Goal: Information Seeking & Learning: Learn about a topic

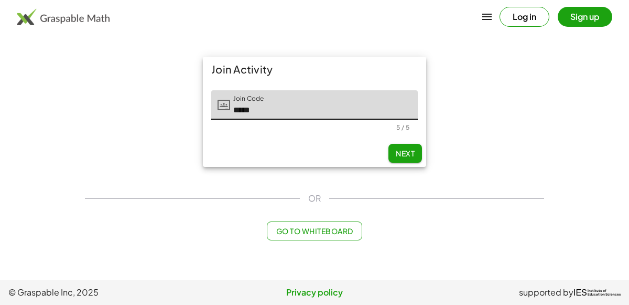
click at [406, 149] on span "Next" at bounding box center [405, 152] width 19 height 9
type input "*****"
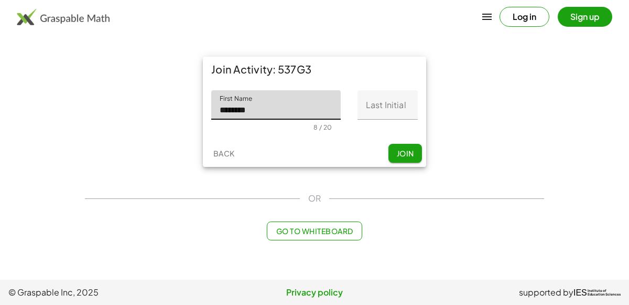
type input "********"
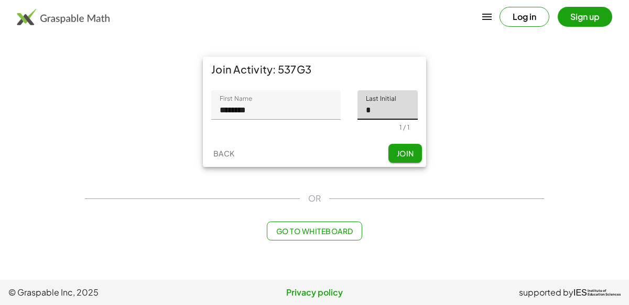
type input "*"
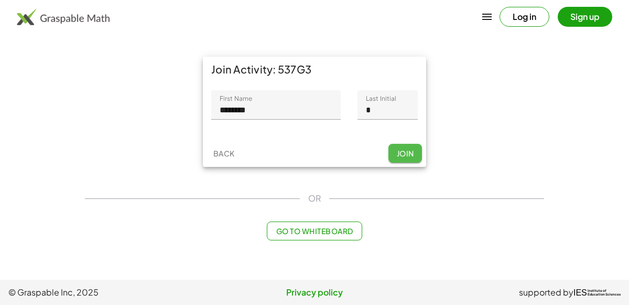
click at [408, 144] on button "Join" at bounding box center [406, 153] width 34 height 19
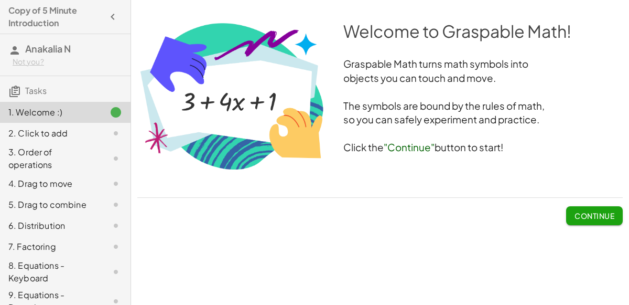
click at [583, 211] on span "Continue" at bounding box center [595, 215] width 40 height 9
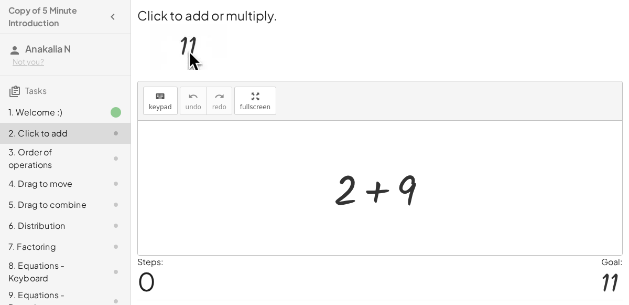
click at [375, 191] on div at bounding box center [385, 188] width 112 height 54
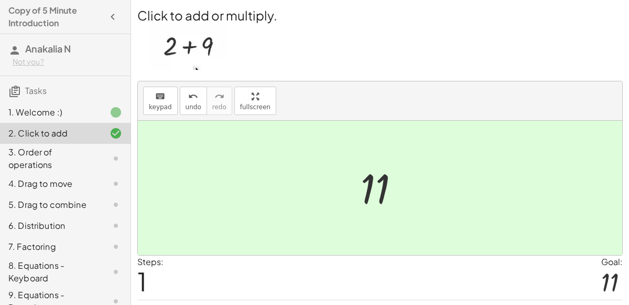
scroll to position [27, 0]
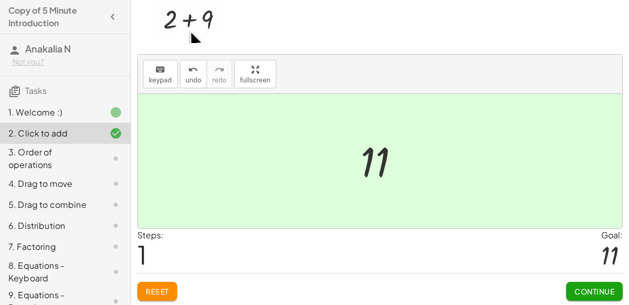
click at [597, 277] on div "Continue" at bounding box center [594, 286] width 57 height 27
click at [600, 289] on span "Continue" at bounding box center [595, 290] width 40 height 9
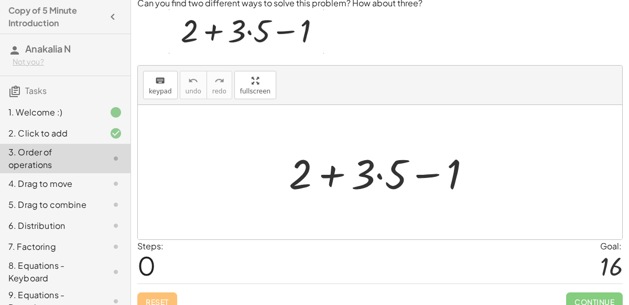
click at [388, 176] on div at bounding box center [384, 172] width 201 height 54
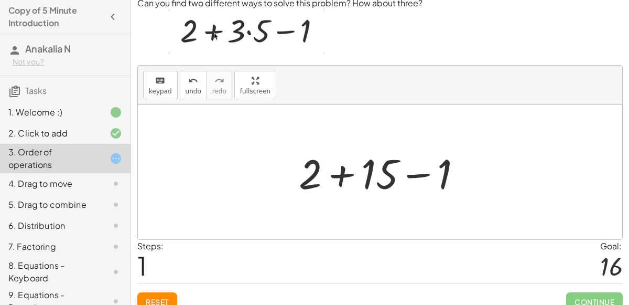
click at [388, 169] on div at bounding box center [385, 172] width 182 height 54
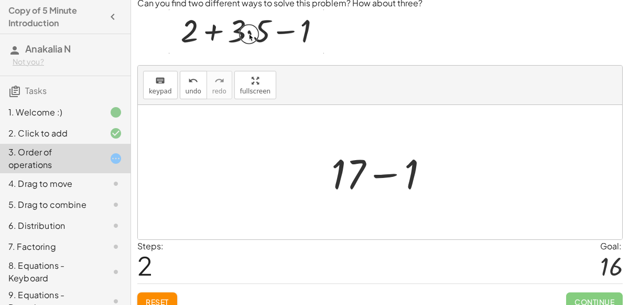
click at [380, 175] on div at bounding box center [384, 172] width 116 height 54
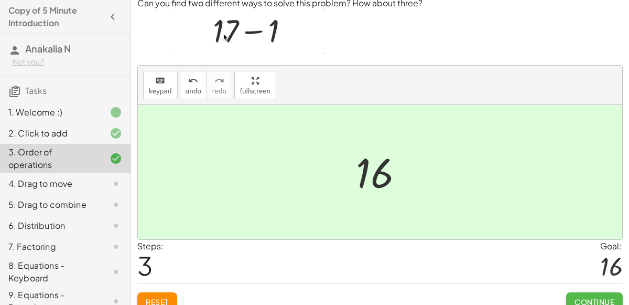
click at [587, 293] on button "Continue" at bounding box center [594, 301] width 57 height 19
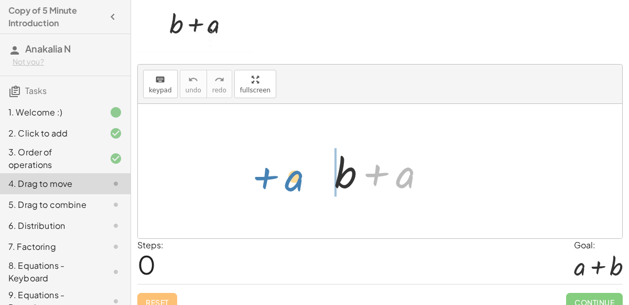
drag, startPoint x: 402, startPoint y: 178, endPoint x: 292, endPoint y: 181, distance: 109.7
click at [292, 181] on div "+ a + b + a" at bounding box center [380, 171] width 485 height 134
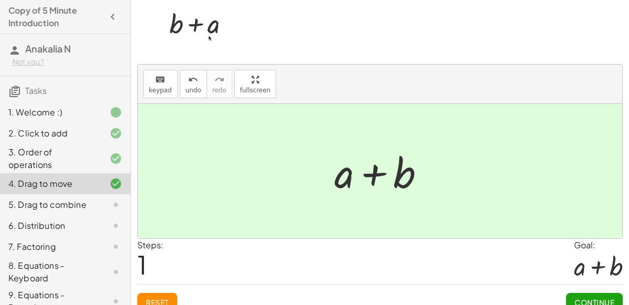
click at [600, 293] on button "Continue" at bounding box center [594, 302] width 57 height 19
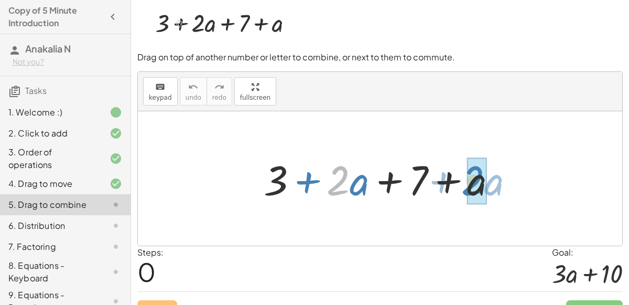
drag, startPoint x: 331, startPoint y: 177, endPoint x: 467, endPoint y: 175, distance: 135.3
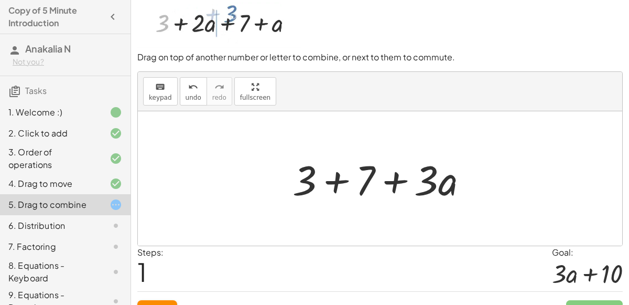
click at [282, 180] on div "+ 3 + · 2 · a + 7 + a + 3 + · a + 7 · 3" at bounding box center [380, 178] width 207 height 59
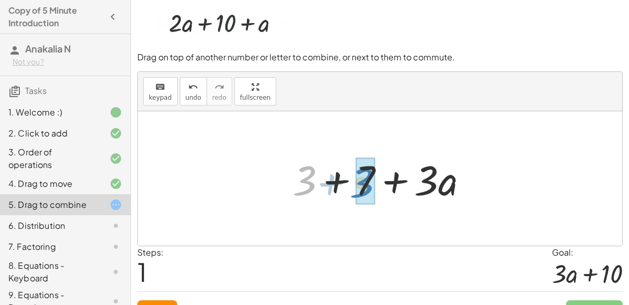
drag, startPoint x: 298, startPoint y: 183, endPoint x: 357, endPoint y: 184, distance: 58.2
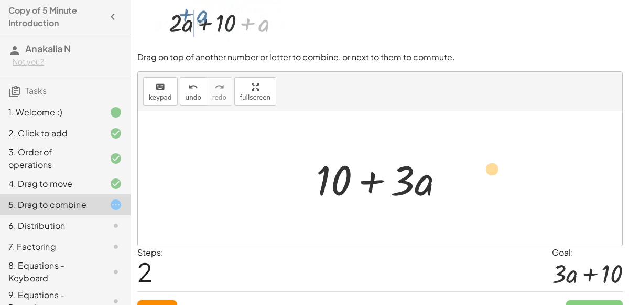
drag, startPoint x: 351, startPoint y: 181, endPoint x: 532, endPoint y: 169, distance: 181.8
click at [532, 169] on div "+ 3 + · 2 · a + 7 + a + 3 + 7 + · 3 · a + 10 + + · a · 3 10" at bounding box center [380, 178] width 485 height 134
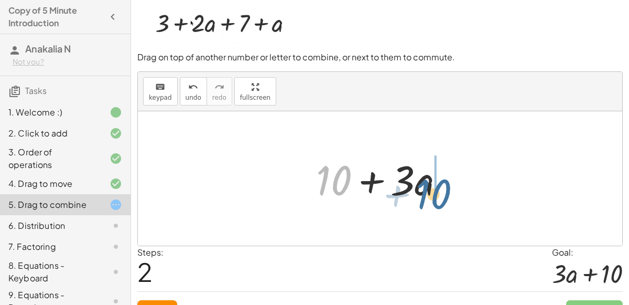
drag, startPoint x: 335, startPoint y: 184, endPoint x: 443, endPoint y: 195, distance: 109.1
click at [443, 195] on div at bounding box center [384, 179] width 147 height 54
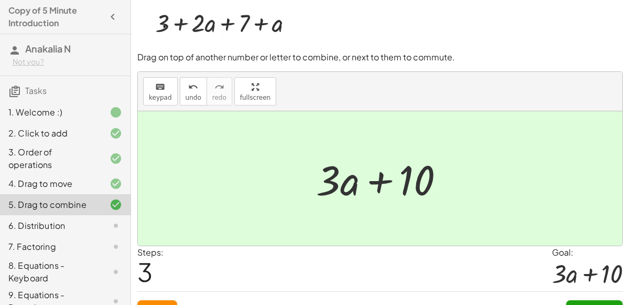
scroll to position [45, 0]
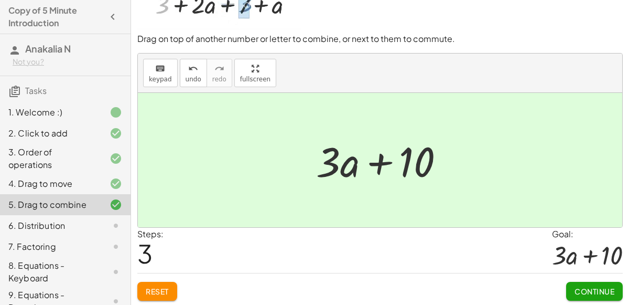
click at [592, 286] on span "Continue" at bounding box center [595, 290] width 40 height 9
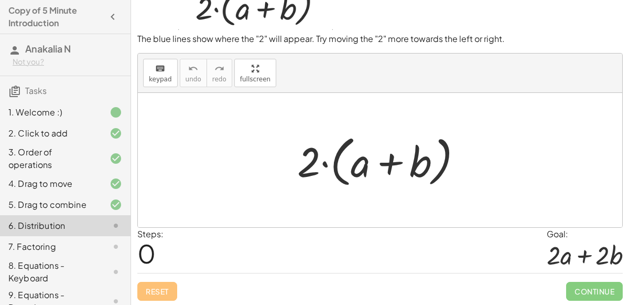
scroll to position [26, 0]
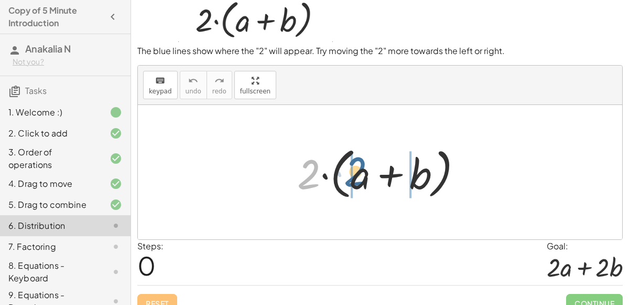
drag, startPoint x: 316, startPoint y: 188, endPoint x: 367, endPoint y: 185, distance: 50.5
click at [367, 185] on div at bounding box center [384, 172] width 184 height 60
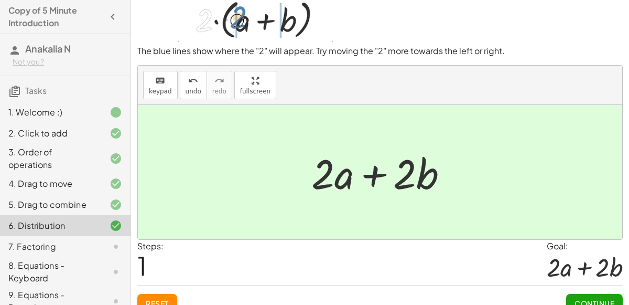
click at [616, 295] on button "Continue" at bounding box center [594, 303] width 57 height 19
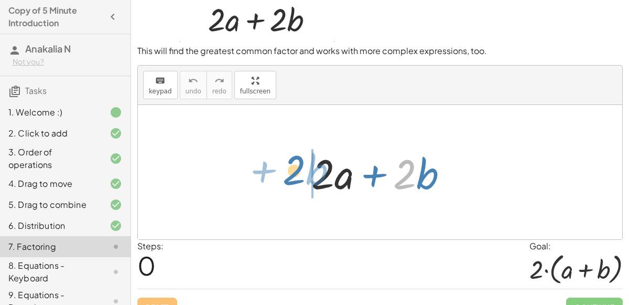
drag, startPoint x: 400, startPoint y: 181, endPoint x: 284, endPoint y: 176, distance: 115.5
click at [284, 176] on div "· 2 + · b + · 2 · a + · 2 · b" at bounding box center [380, 172] width 485 height 134
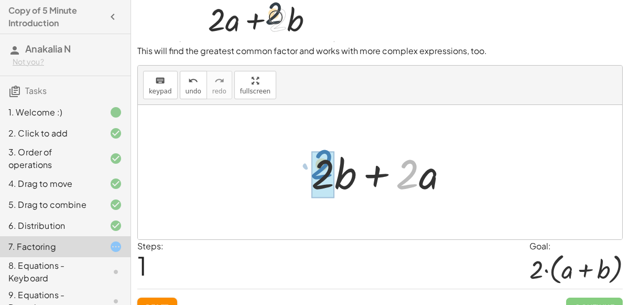
drag, startPoint x: 407, startPoint y: 168, endPoint x: 322, endPoint y: 158, distance: 86.1
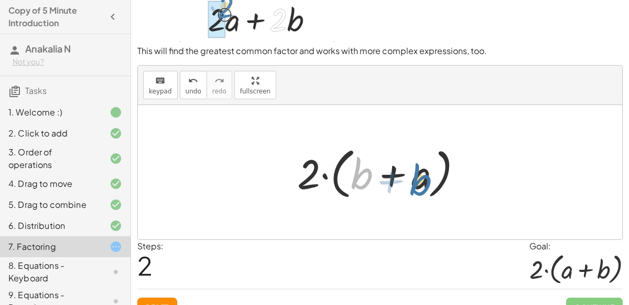
drag, startPoint x: 356, startPoint y: 172, endPoint x: 415, endPoint y: 176, distance: 59.9
click at [415, 176] on div at bounding box center [384, 172] width 184 height 60
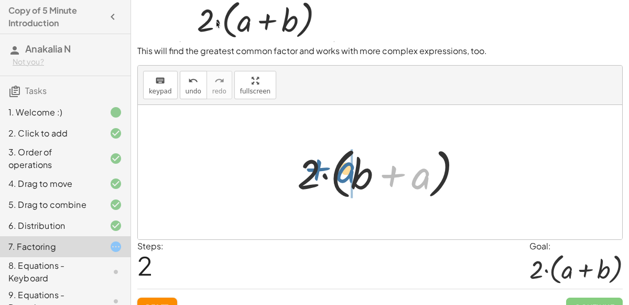
drag, startPoint x: 415, startPoint y: 176, endPoint x: 345, endPoint y: 171, distance: 71.0
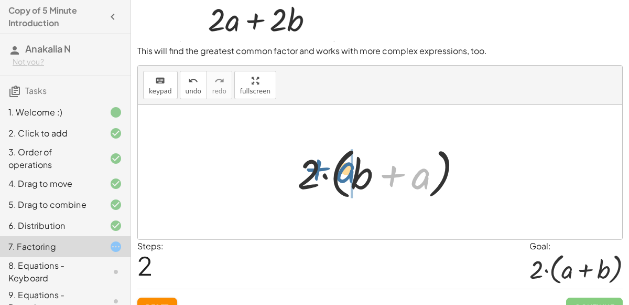
click at [345, 171] on div at bounding box center [384, 172] width 184 height 60
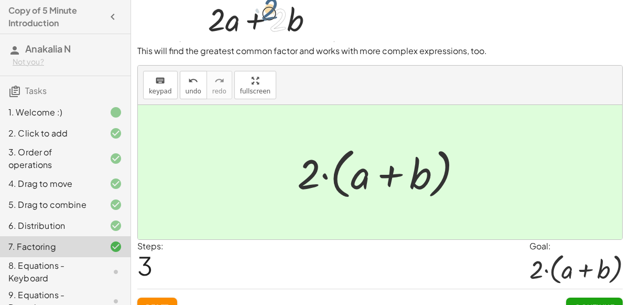
click at [607, 298] on button "Continue" at bounding box center [594, 306] width 57 height 19
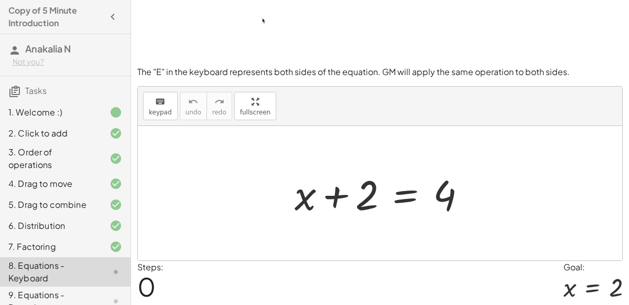
scroll to position [60, 0]
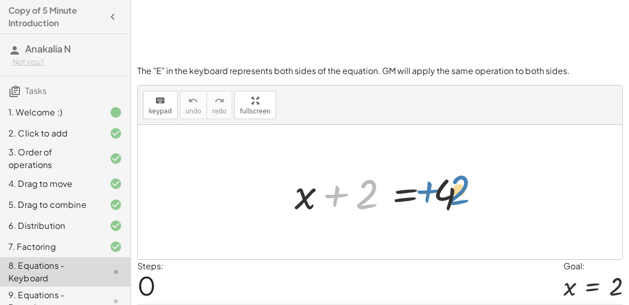
drag, startPoint x: 362, startPoint y: 193, endPoint x: 453, endPoint y: 188, distance: 90.9
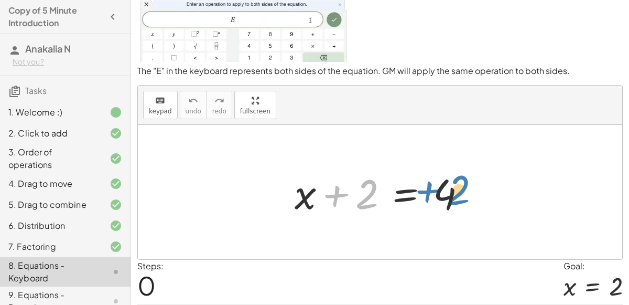
click at [453, 188] on div at bounding box center [385, 192] width 190 height 54
drag, startPoint x: 357, startPoint y: 183, endPoint x: 455, endPoint y: 169, distance: 99.0
click at [455, 169] on div at bounding box center [385, 192] width 190 height 54
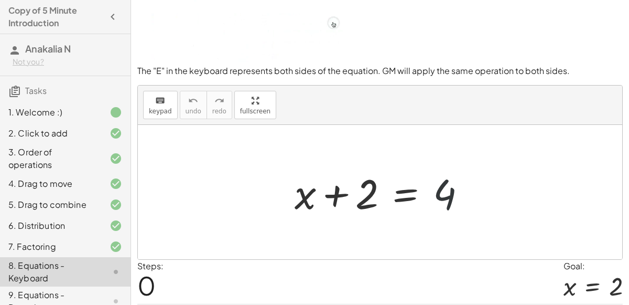
drag, startPoint x: 434, startPoint y: 199, endPoint x: 410, endPoint y: 206, distance: 25.4
click at [410, 206] on div at bounding box center [385, 192] width 190 height 54
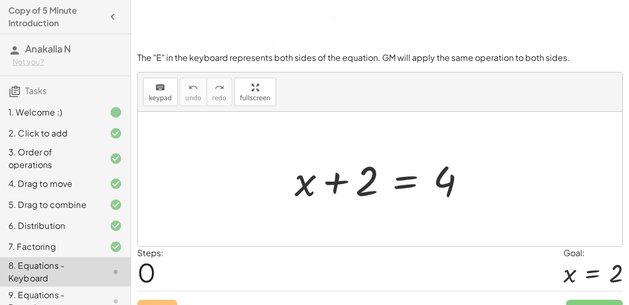
scroll to position [91, 0]
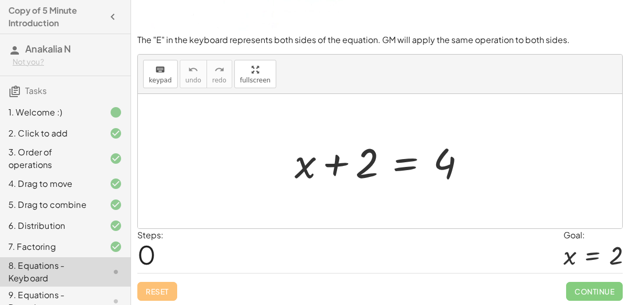
click at [162, 59] on div "keyboard keypad undo [PERSON_NAME] redo fullscreen" at bounding box center [380, 74] width 485 height 39
click at [163, 65] on icon "keyboard" at bounding box center [160, 69] width 10 height 13
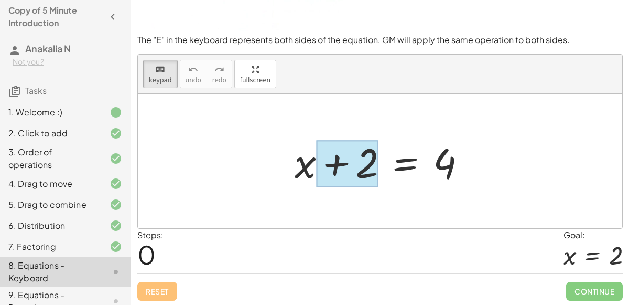
click at [363, 182] on div at bounding box center [347, 163] width 62 height 47
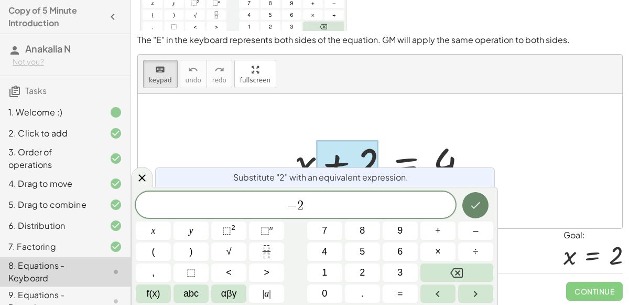
click at [478, 200] on icon "Done" at bounding box center [475, 205] width 13 height 13
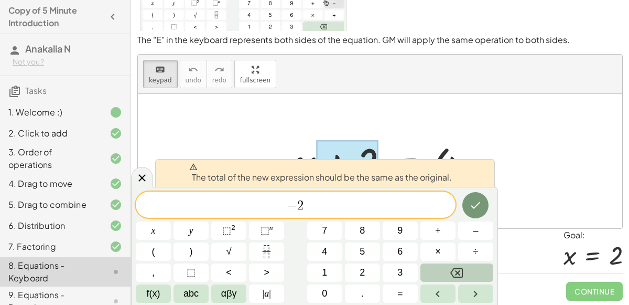
click at [453, 264] on button "Backspace" at bounding box center [457, 272] width 73 height 18
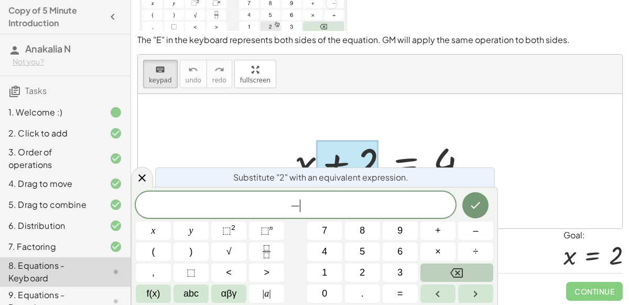
click at [453, 264] on button "Backspace" at bounding box center [457, 272] width 73 height 18
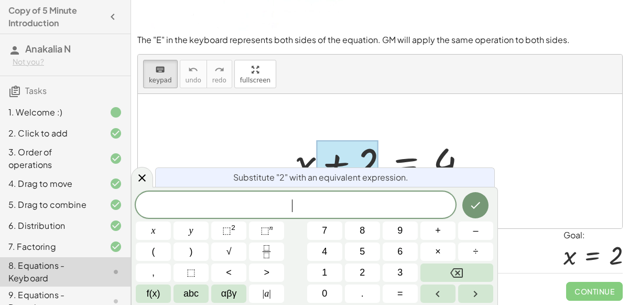
click at [519, 196] on div at bounding box center [380, 161] width 485 height 134
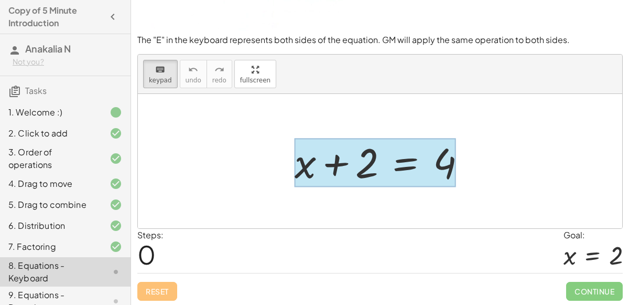
click at [432, 183] on div at bounding box center [376, 162] width 162 height 49
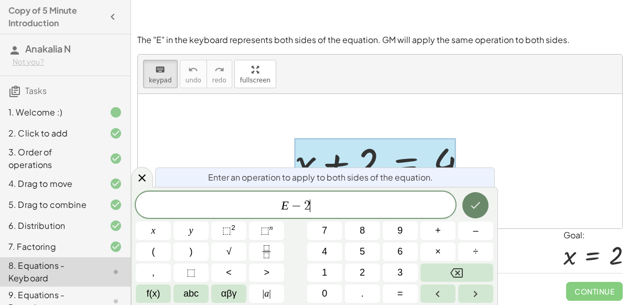
click at [474, 211] on button "Done" at bounding box center [476, 205] width 26 height 26
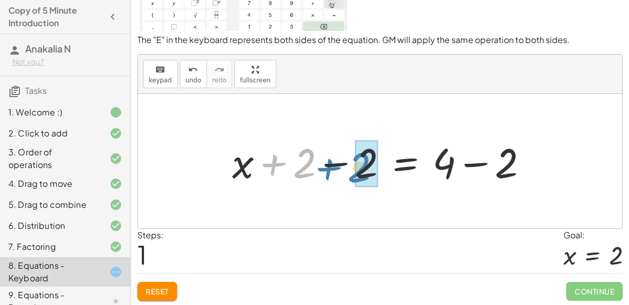
drag, startPoint x: 313, startPoint y: 163, endPoint x: 384, endPoint y: 166, distance: 71.9
click at [384, 166] on div at bounding box center [384, 161] width 315 height 54
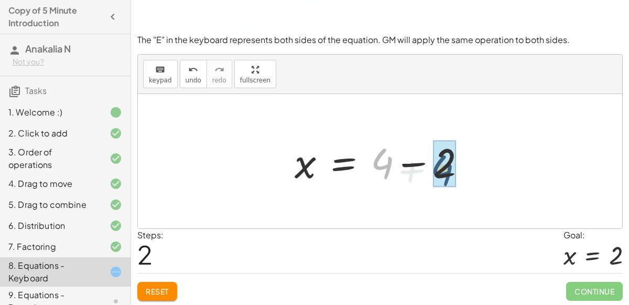
drag, startPoint x: 377, startPoint y: 158, endPoint x: 441, endPoint y: 165, distance: 64.3
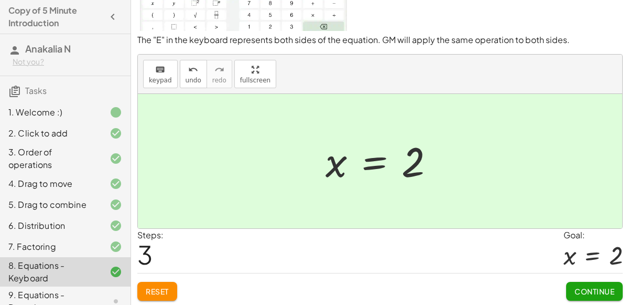
click at [603, 286] on span "Continue" at bounding box center [595, 290] width 40 height 9
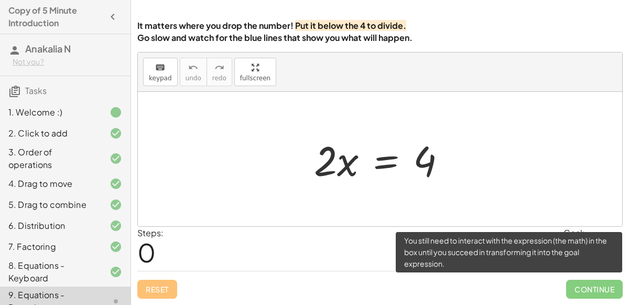
scroll to position [85, 0]
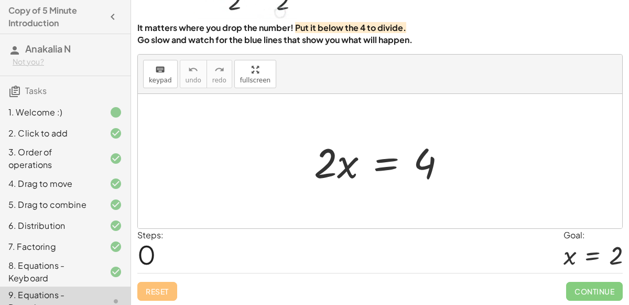
click at [343, 156] on div at bounding box center [384, 161] width 151 height 54
click at [346, 177] on div at bounding box center [384, 161] width 151 height 54
click at [158, 82] on button "keyboard keypad" at bounding box center [160, 74] width 35 height 28
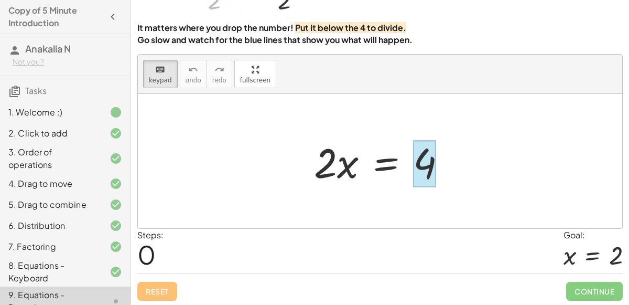
click at [429, 155] on div at bounding box center [424, 163] width 23 height 47
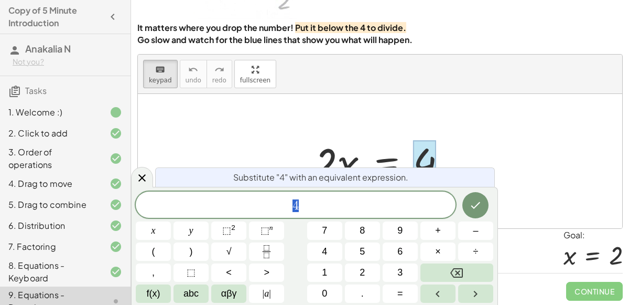
click at [505, 227] on div at bounding box center [380, 161] width 485 height 134
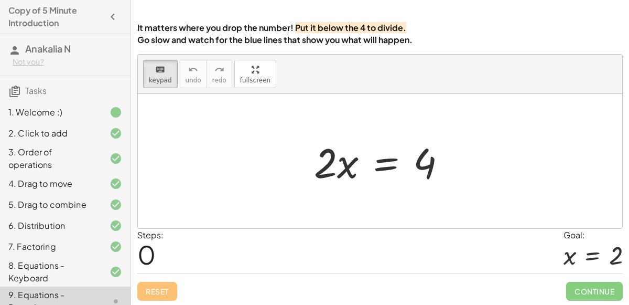
click at [312, 156] on div at bounding box center [384, 161] width 151 height 54
click at [331, 169] on div at bounding box center [325, 162] width 23 height 49
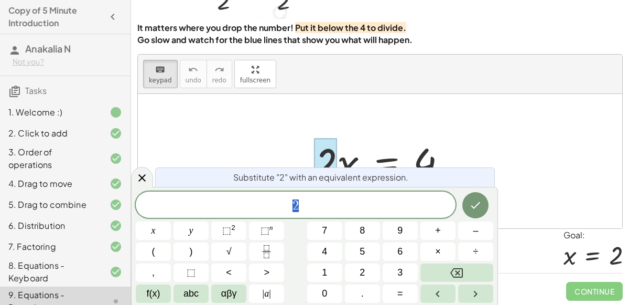
click at [494, 226] on div "Substitute "2" with an equivalent expression. 2 x y ⬚ 2 ⬚ n 7 8 9 + – ( ) √ 4 5…" at bounding box center [314, 246] width 367 height 118
click at [536, 180] on div at bounding box center [380, 161] width 485 height 134
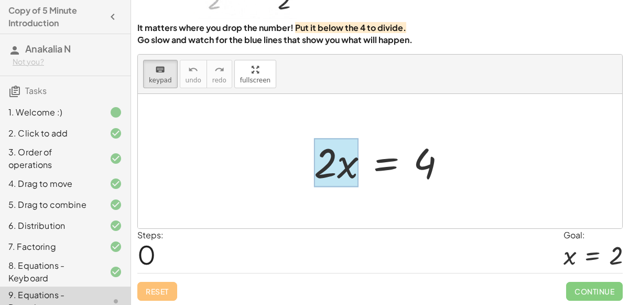
click at [350, 171] on div at bounding box center [336, 162] width 45 height 49
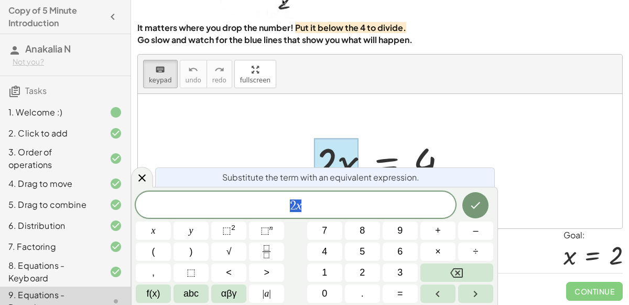
click at [512, 195] on div at bounding box center [380, 161] width 485 height 134
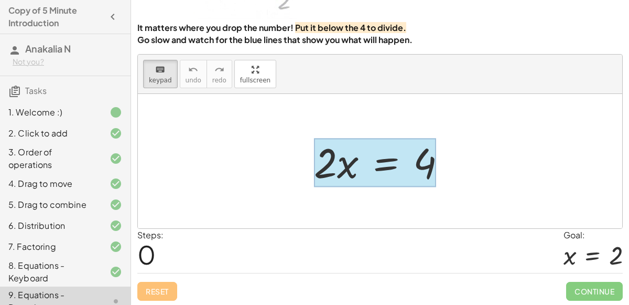
click at [377, 164] on div at bounding box center [375, 162] width 122 height 49
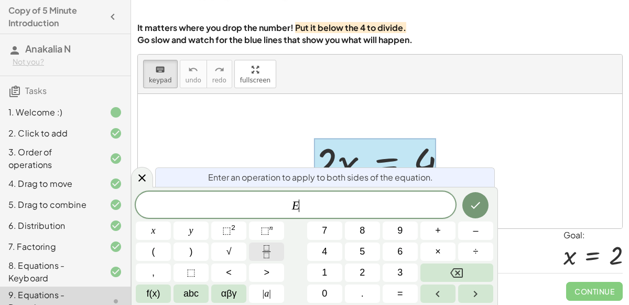
click at [279, 253] on button "Fraction" at bounding box center [266, 251] width 35 height 18
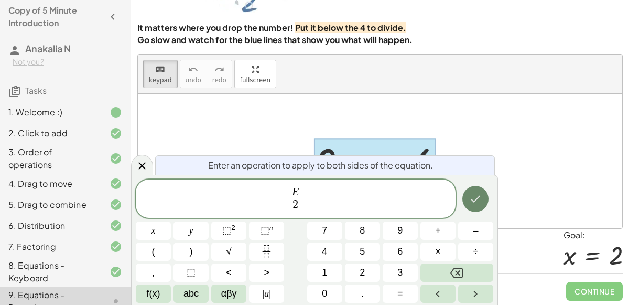
click at [480, 208] on button "Done" at bounding box center [476, 199] width 26 height 26
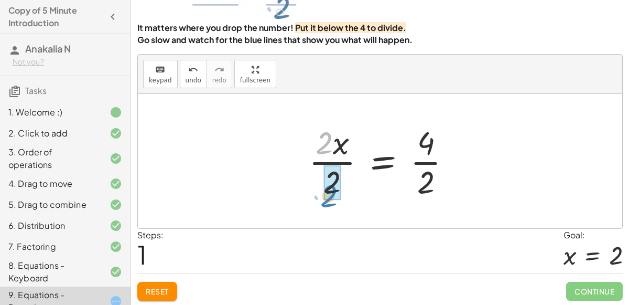
drag, startPoint x: 330, startPoint y: 144, endPoint x: 335, endPoint y: 195, distance: 51.1
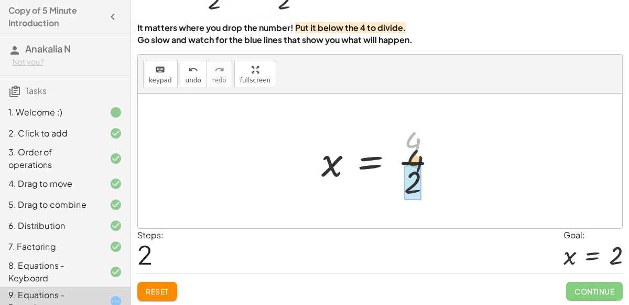
drag, startPoint x: 409, startPoint y: 150, endPoint x: 411, endPoint y: 172, distance: 22.1
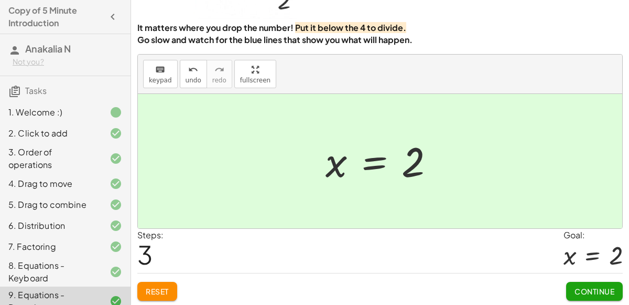
click at [593, 286] on span "Continue" at bounding box center [595, 290] width 40 height 9
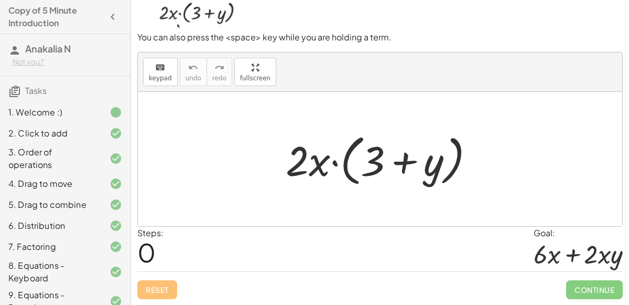
scroll to position [84, 0]
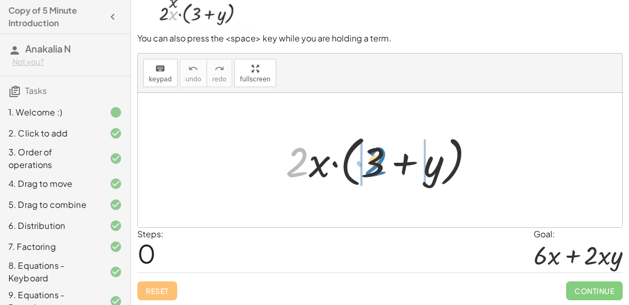
drag, startPoint x: 305, startPoint y: 164, endPoint x: 381, endPoint y: 161, distance: 76.1
click at [381, 161] on div at bounding box center [385, 160] width 208 height 60
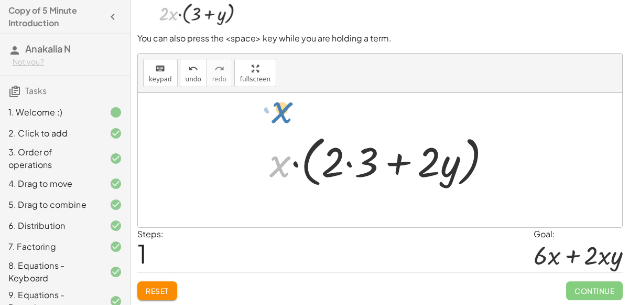
drag, startPoint x: 281, startPoint y: 161, endPoint x: 288, endPoint y: -29, distance: 190.0
click at [288, 0] on html "Copy of 5 Minute Introduction Anakalia N Not you? Tasks 1. Welcome :) 2. Click …" at bounding box center [314, 111] width 629 height 390
drag, startPoint x: 278, startPoint y: 163, endPoint x: 280, endPoint y: 174, distance: 11.2
click at [280, 174] on div at bounding box center [384, 160] width 241 height 60
click at [0, 0] on div "To pick up several terms, drag far up (or far down). You can also press the <sp…" at bounding box center [0, 0] width 0 height 0
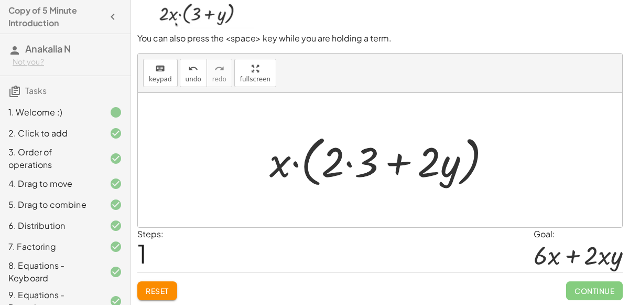
click at [162, 293] on span "Reset" at bounding box center [157, 290] width 23 height 9
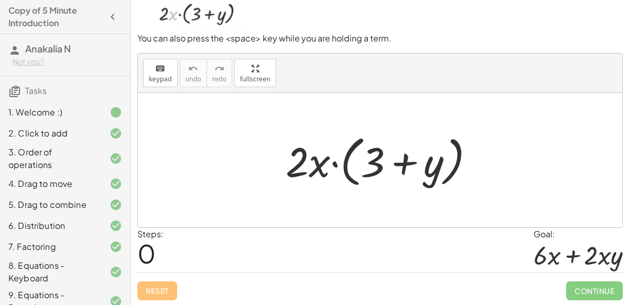
click at [320, 170] on div at bounding box center [385, 160] width 208 height 60
click at [311, 161] on div at bounding box center [385, 160] width 208 height 60
click at [298, 154] on div at bounding box center [385, 160] width 208 height 60
drag, startPoint x: 314, startPoint y: 166, endPoint x: 317, endPoint y: 162, distance: 5.6
click at [317, 162] on div at bounding box center [385, 160] width 208 height 60
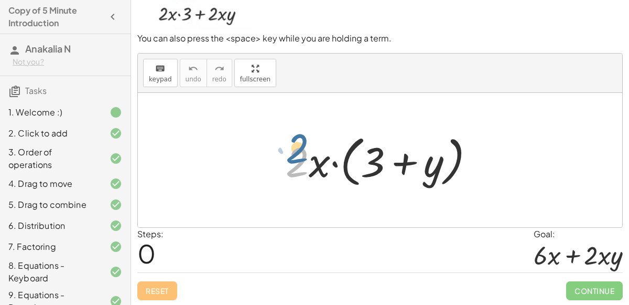
drag, startPoint x: 308, startPoint y: 155, endPoint x: 311, endPoint y: 148, distance: 7.1
click at [311, 148] on div at bounding box center [385, 160] width 208 height 60
click at [314, 178] on div at bounding box center [385, 160] width 208 height 60
click at [159, 279] on div "Reset Continue" at bounding box center [380, 286] width 486 height 28
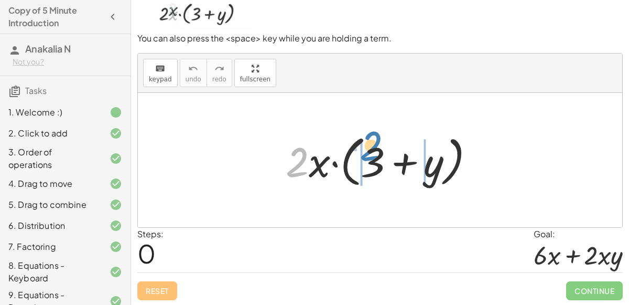
drag, startPoint x: 306, startPoint y: 158, endPoint x: 380, endPoint y: 141, distance: 75.4
click at [380, 141] on div at bounding box center [385, 160] width 208 height 60
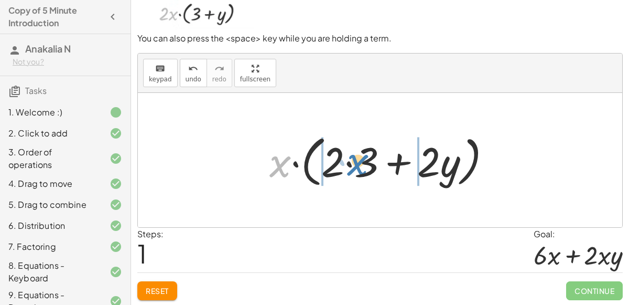
drag, startPoint x: 281, startPoint y: 172, endPoint x: 358, endPoint y: 170, distance: 77.1
click at [358, 170] on div at bounding box center [384, 160] width 241 height 60
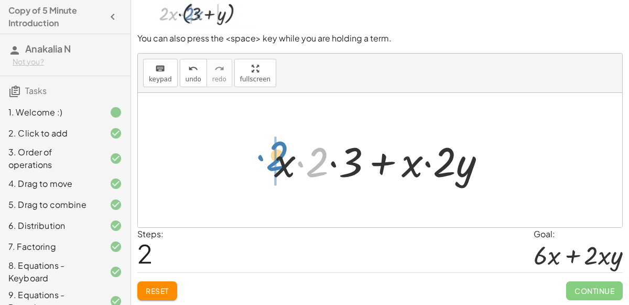
drag, startPoint x: 315, startPoint y: 163, endPoint x: 274, endPoint y: 156, distance: 42.0
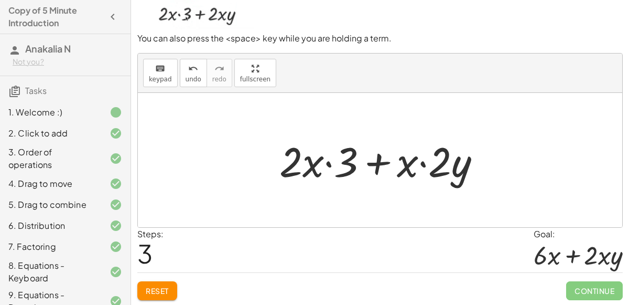
click at [152, 281] on button "Reset" at bounding box center [157, 290] width 40 height 19
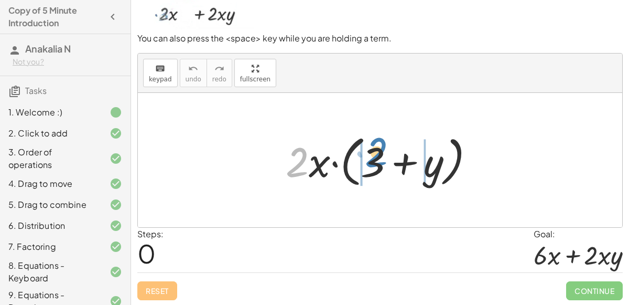
drag, startPoint x: 299, startPoint y: 155, endPoint x: 377, endPoint y: 144, distance: 77.8
click at [377, 144] on div at bounding box center [385, 160] width 208 height 60
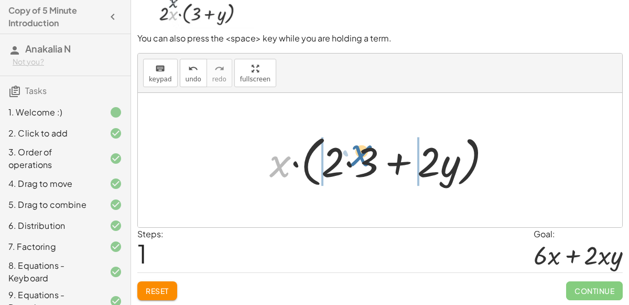
drag, startPoint x: 279, startPoint y: 159, endPoint x: 356, endPoint y: 147, distance: 77.6
click at [356, 147] on div at bounding box center [384, 160] width 241 height 60
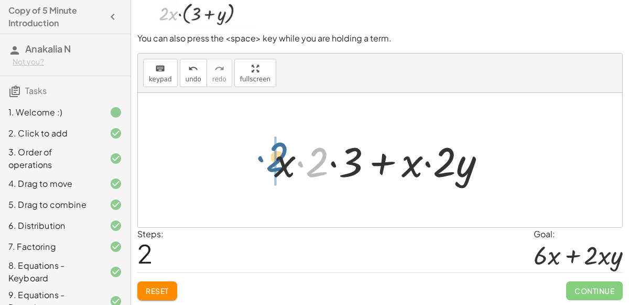
drag, startPoint x: 325, startPoint y: 155, endPoint x: 281, endPoint y: 149, distance: 43.9
click at [281, 149] on div at bounding box center [384, 160] width 231 height 54
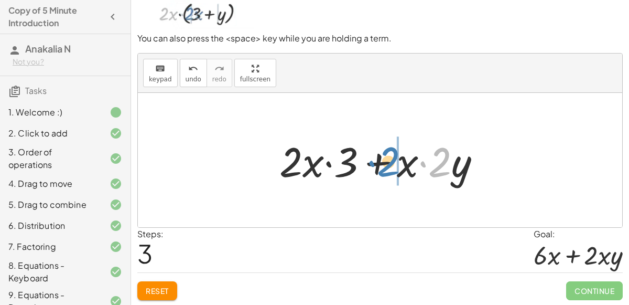
drag, startPoint x: 442, startPoint y: 159, endPoint x: 391, endPoint y: 158, distance: 50.9
click at [391, 158] on div at bounding box center [384, 160] width 221 height 54
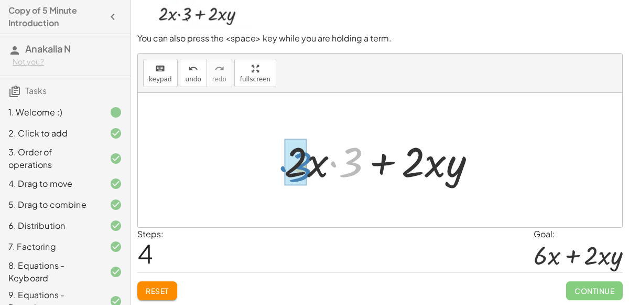
drag, startPoint x: 350, startPoint y: 164, endPoint x: 302, endPoint y: 168, distance: 49.0
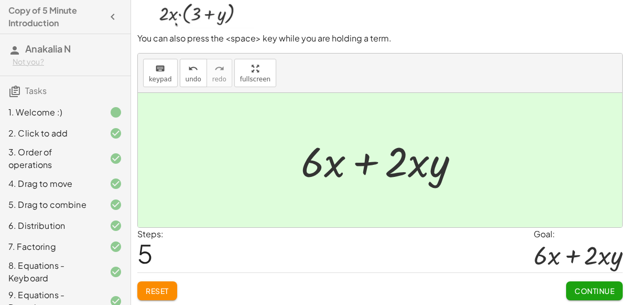
click at [584, 282] on button "Continue" at bounding box center [594, 290] width 57 height 19
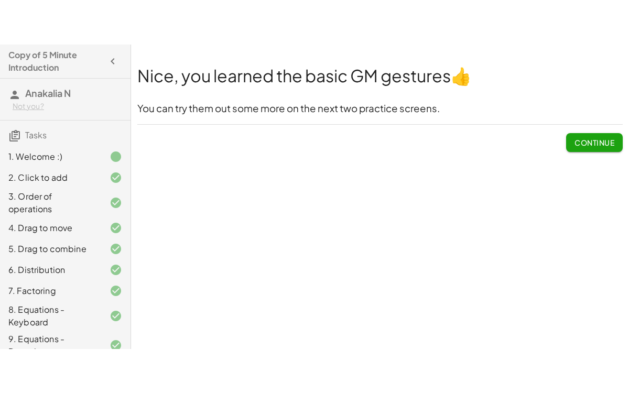
scroll to position [127, 0]
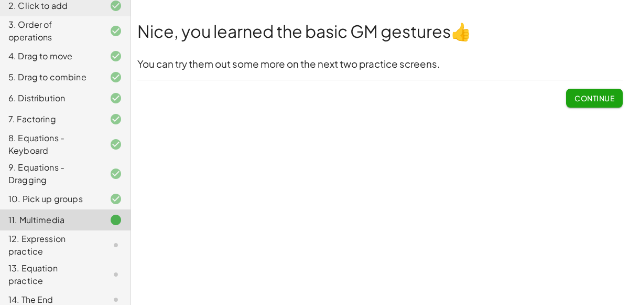
click at [581, 93] on span "Continue" at bounding box center [595, 97] width 40 height 9
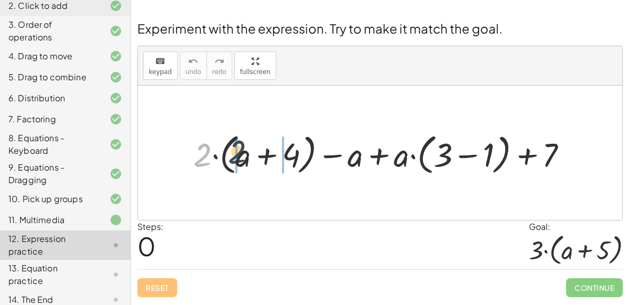
drag, startPoint x: 199, startPoint y: 151, endPoint x: 238, endPoint y: 148, distance: 39.4
click at [238, 148] on div at bounding box center [384, 153] width 393 height 49
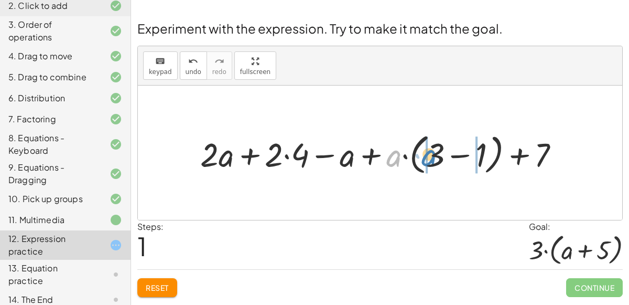
drag, startPoint x: 393, startPoint y: 154, endPoint x: 430, endPoint y: 153, distance: 36.2
click at [430, 153] on div at bounding box center [384, 153] width 378 height 49
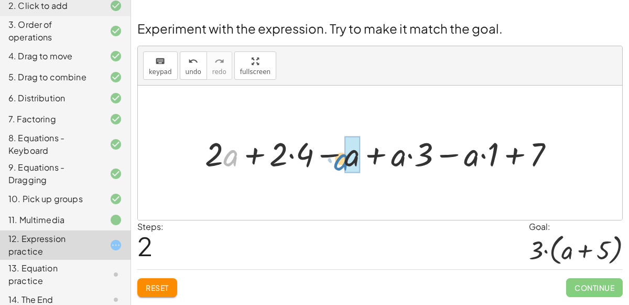
drag, startPoint x: 226, startPoint y: 165, endPoint x: 337, endPoint y: 168, distance: 111.3
click at [337, 168] on div at bounding box center [384, 153] width 369 height 44
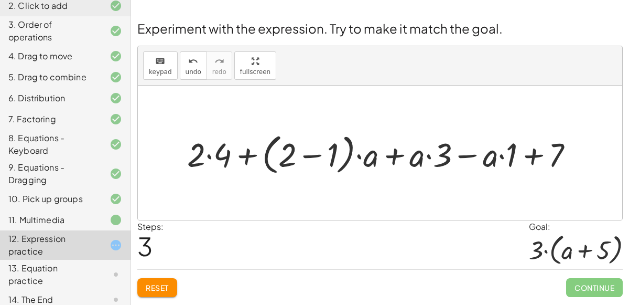
click at [154, 284] on span "Reset" at bounding box center [157, 287] width 23 height 9
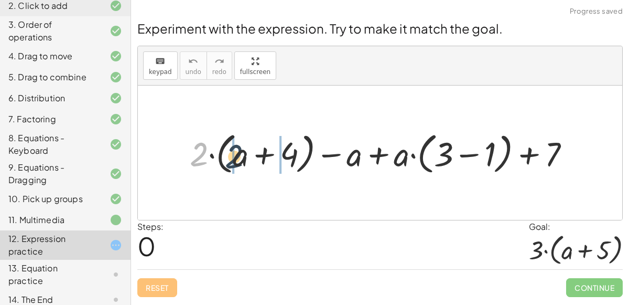
drag, startPoint x: 196, startPoint y: 150, endPoint x: 231, endPoint y: 152, distance: 35.7
click at [231, 152] on div at bounding box center [384, 152] width 399 height 49
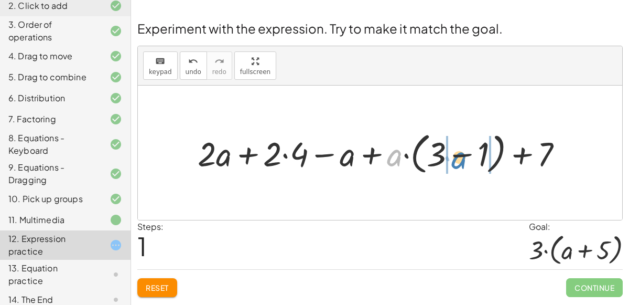
drag, startPoint x: 399, startPoint y: 155, endPoint x: 465, endPoint y: 157, distance: 66.1
click at [465, 157] on div at bounding box center [384, 152] width 384 height 49
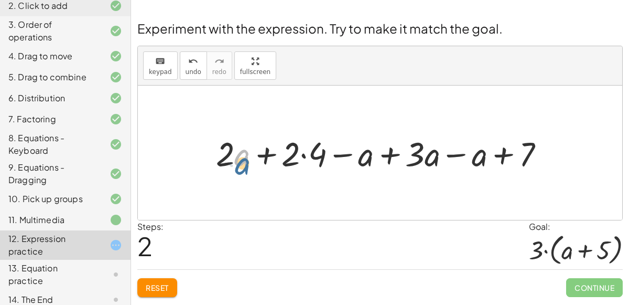
drag, startPoint x: 235, startPoint y: 157, endPoint x: 237, endPoint y: 163, distance: 5.5
click at [237, 163] on div at bounding box center [384, 153] width 347 height 44
click at [233, 162] on div at bounding box center [384, 153] width 347 height 44
drag, startPoint x: 367, startPoint y: 155, endPoint x: 233, endPoint y: 163, distance: 133.4
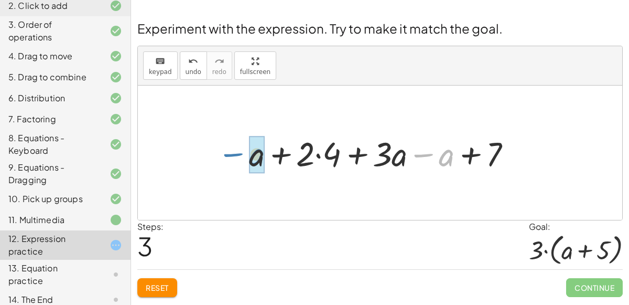
drag, startPoint x: 442, startPoint y: 156, endPoint x: 250, endPoint y: 155, distance: 191.4
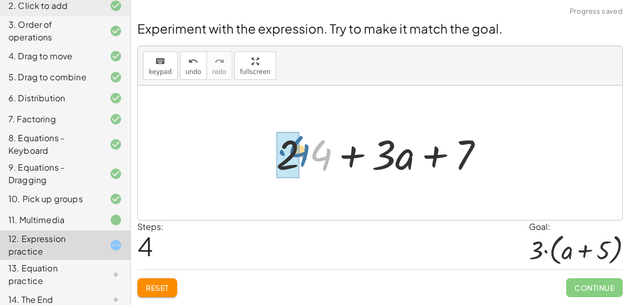
drag, startPoint x: 320, startPoint y: 158, endPoint x: 296, endPoint y: 153, distance: 25.1
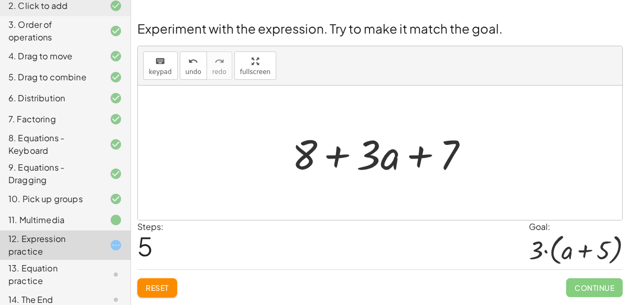
click at [0, 0] on div "Experiment with the expression. Try to make it match the goal. keyboard keypad …" at bounding box center [0, 0] width 0 height 0
click at [152, 283] on span "Reset" at bounding box center [157, 287] width 23 height 9
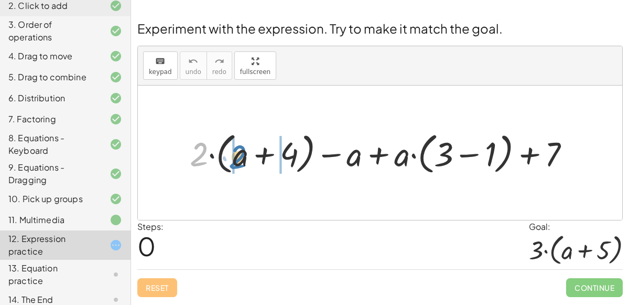
drag, startPoint x: 196, startPoint y: 149, endPoint x: 235, endPoint y: 152, distance: 39.4
click at [235, 152] on div at bounding box center [385, 152] width 400 height 49
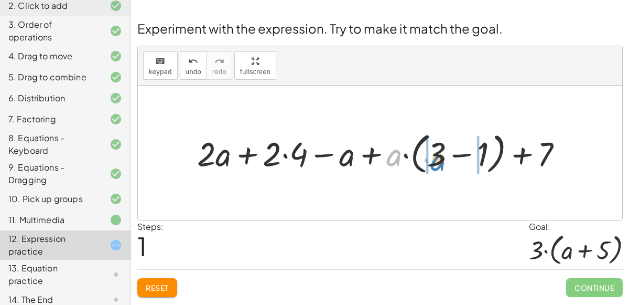
drag, startPoint x: 399, startPoint y: 155, endPoint x: 443, endPoint y: 159, distance: 44.3
click at [443, 159] on div at bounding box center [384, 152] width 385 height 49
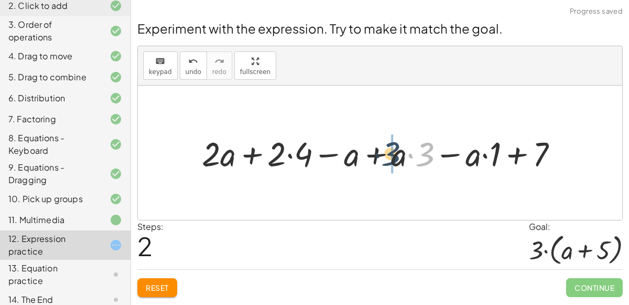
drag, startPoint x: 426, startPoint y: 155, endPoint x: 390, endPoint y: 154, distance: 35.7
click at [390, 154] on div at bounding box center [384, 153] width 375 height 44
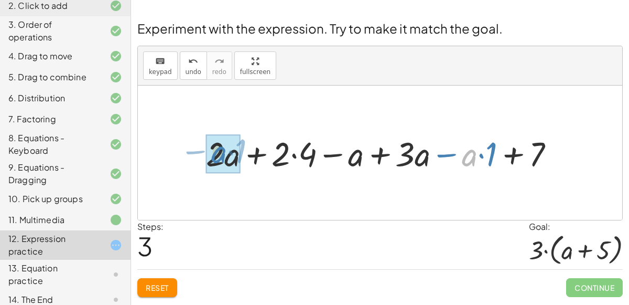
drag, startPoint x: 472, startPoint y: 154, endPoint x: 220, endPoint y: 151, distance: 251.3
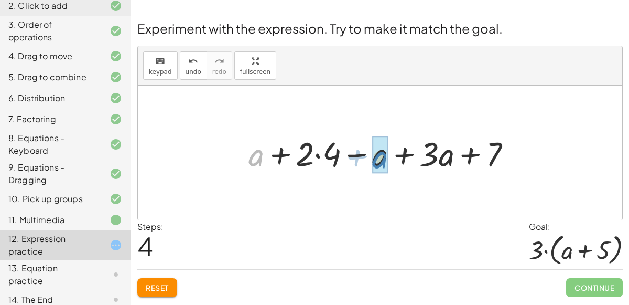
drag, startPoint x: 258, startPoint y: 152, endPoint x: 383, endPoint y: 153, distance: 125.4
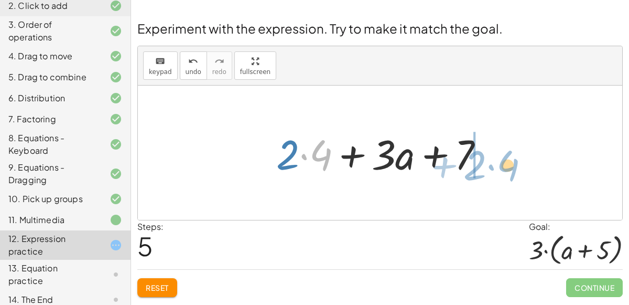
drag, startPoint x: 329, startPoint y: 158, endPoint x: 507, endPoint y: 161, distance: 178.3
click at [507, 161] on div "+ · 2 · ( + a + 4 ) − a + · a · ( + 3 − 1 ) + 7 + · 2 · a + · 2 · 4 − a + · a ·…" at bounding box center [380, 152] width 485 height 134
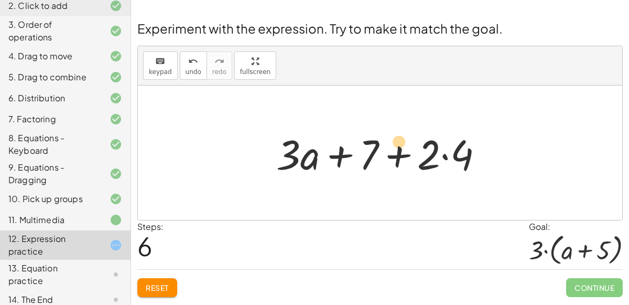
drag, startPoint x: 368, startPoint y: 150, endPoint x: 398, endPoint y: 137, distance: 32.2
click at [398, 137] on div at bounding box center [384, 153] width 226 height 54
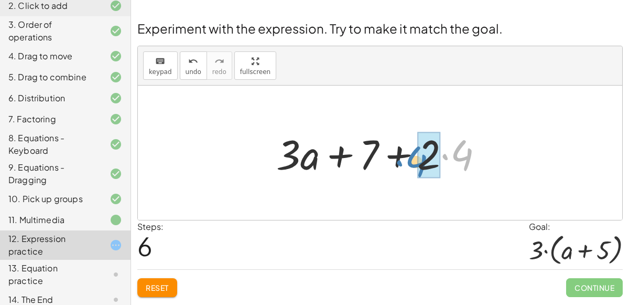
drag, startPoint x: 469, startPoint y: 152, endPoint x: 425, endPoint y: 158, distance: 45.1
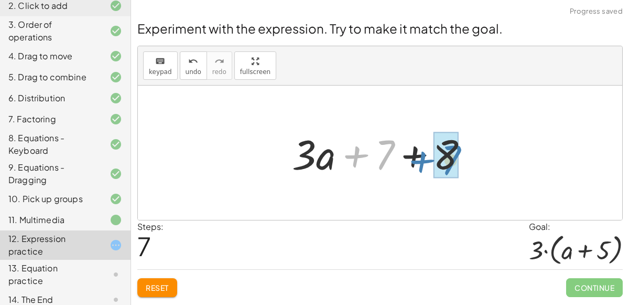
drag, startPoint x: 391, startPoint y: 143, endPoint x: 457, endPoint y: 148, distance: 66.3
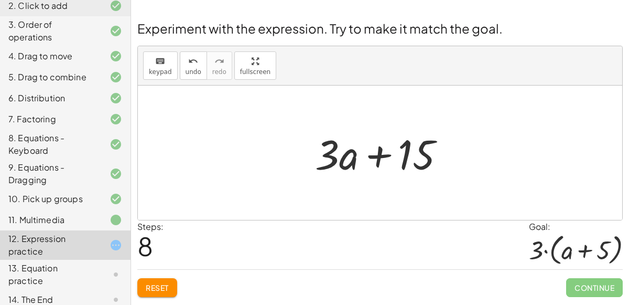
click at [173, 284] on button "Reset" at bounding box center [157, 287] width 40 height 19
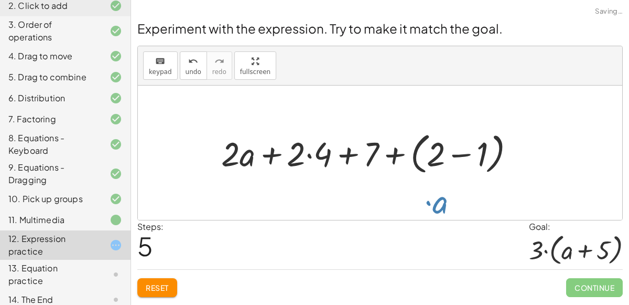
click at [374, 252] on div "Steps: 5 Goal: · 3 · ( + a + 5 )" at bounding box center [380, 244] width 486 height 49
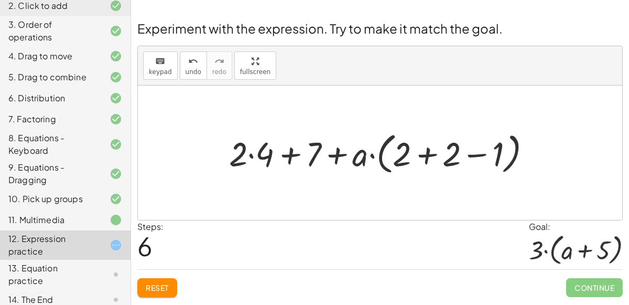
click at [138, 290] on button "Reset" at bounding box center [157, 287] width 40 height 19
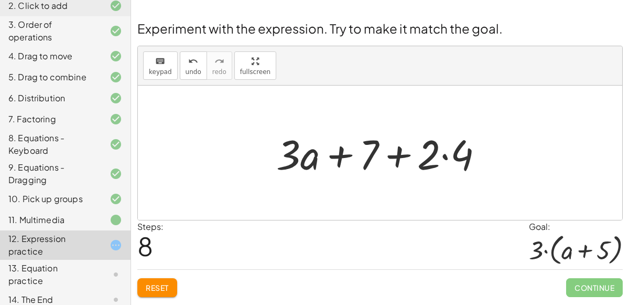
click at [157, 278] on button "Reset" at bounding box center [157, 287] width 40 height 19
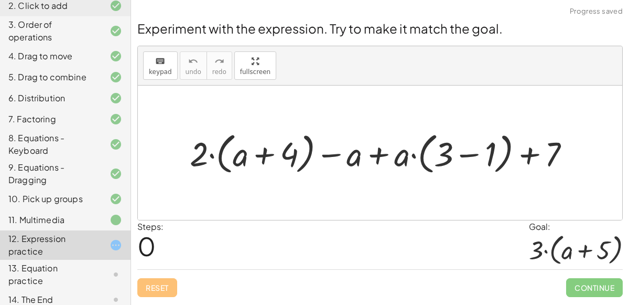
click at [77, 268] on div "13. Equation practice" at bounding box center [50, 274] width 84 height 25
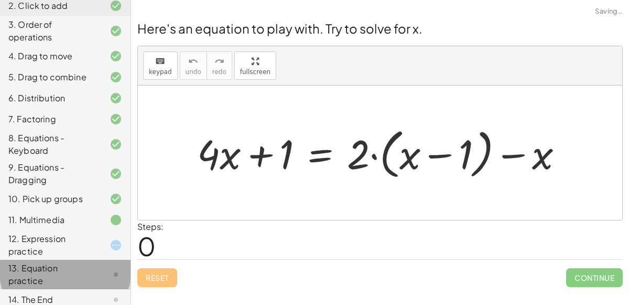
click at [71, 293] on div "14. The End" at bounding box center [50, 299] width 84 height 13
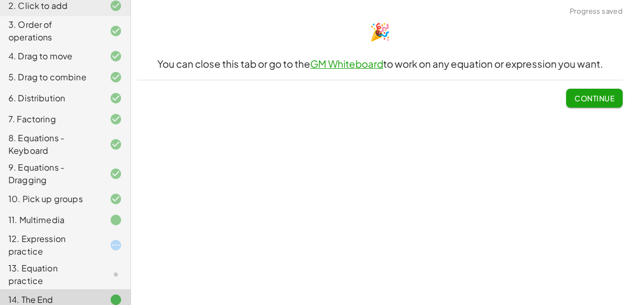
click at [62, 265] on div "13. Equation practice" at bounding box center [50, 274] width 84 height 25
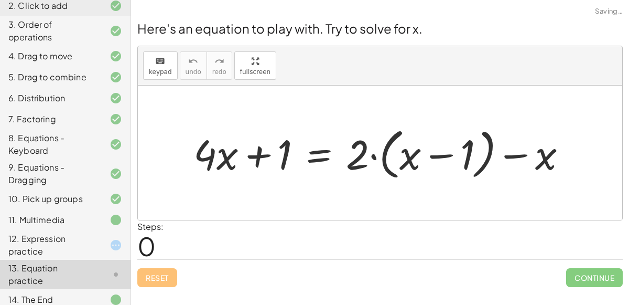
click at [61, 293] on div "14. The End" at bounding box center [50, 299] width 84 height 13
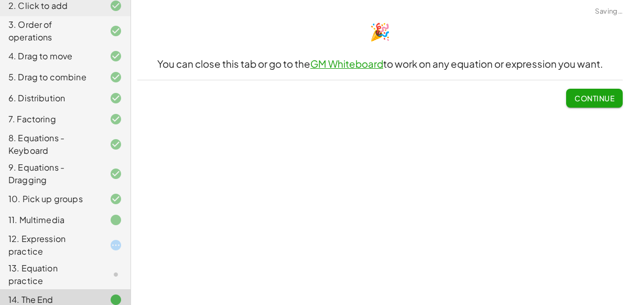
click at [49, 262] on div "13. Equation practice" at bounding box center [65, 274] width 131 height 29
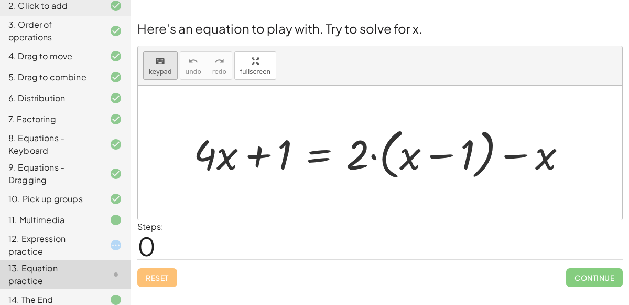
click at [149, 70] on span "keypad" at bounding box center [160, 71] width 23 height 7
click at [164, 64] on div "keyboard" at bounding box center [160, 61] width 23 height 13
drag, startPoint x: 352, startPoint y: 159, endPoint x: 400, endPoint y: 160, distance: 48.3
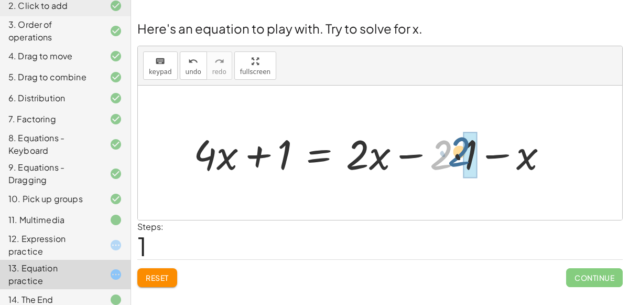
drag, startPoint x: 444, startPoint y: 162, endPoint x: 462, endPoint y: 159, distance: 18.6
click at [462, 159] on div at bounding box center [374, 153] width 373 height 54
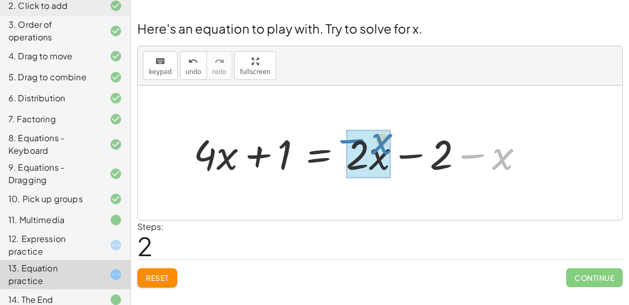
drag, startPoint x: 504, startPoint y: 156, endPoint x: 382, endPoint y: 141, distance: 122.1
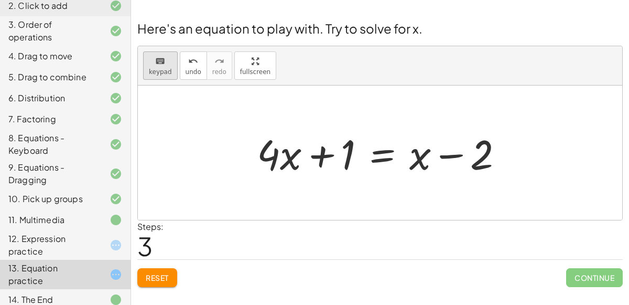
click at [162, 64] on icon "keyboard" at bounding box center [160, 61] width 10 height 13
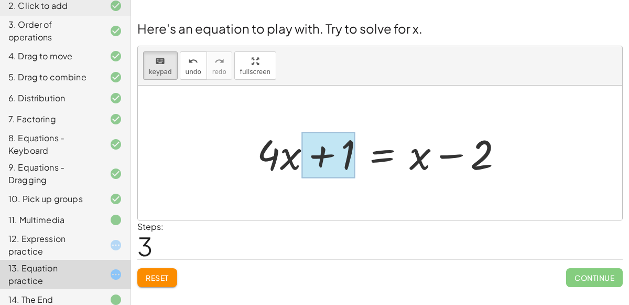
click at [338, 144] on div at bounding box center [329, 155] width 54 height 47
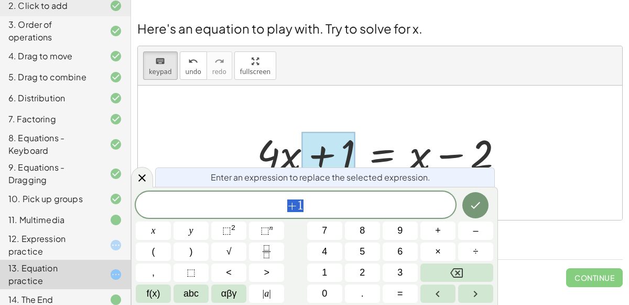
click at [505, 156] on div at bounding box center [384, 153] width 265 height 54
click at [137, 177] on icon at bounding box center [142, 178] width 13 height 13
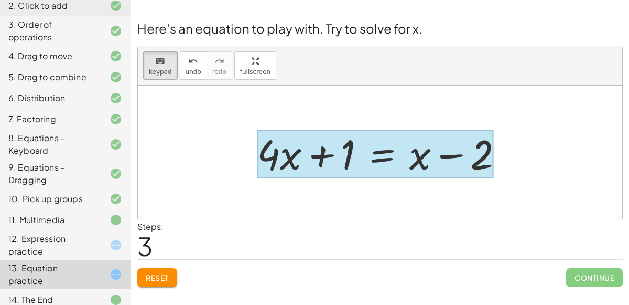
click at [376, 156] on div at bounding box center [375, 154] width 237 height 49
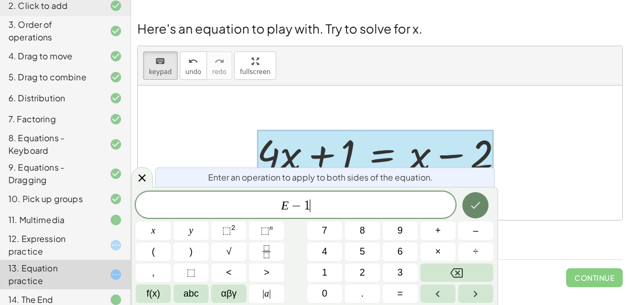
click at [470, 213] on button "Done" at bounding box center [476, 205] width 26 height 26
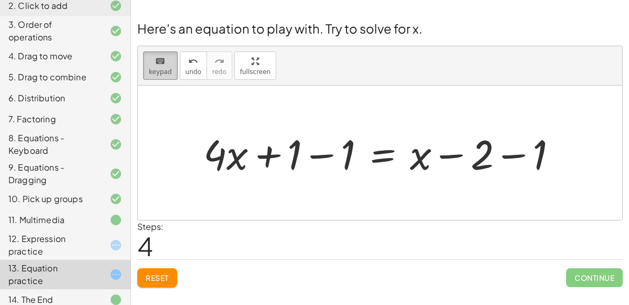
click at [154, 55] on div "keyboard" at bounding box center [160, 61] width 23 height 13
click at [421, 165] on div at bounding box center [421, 154] width 22 height 49
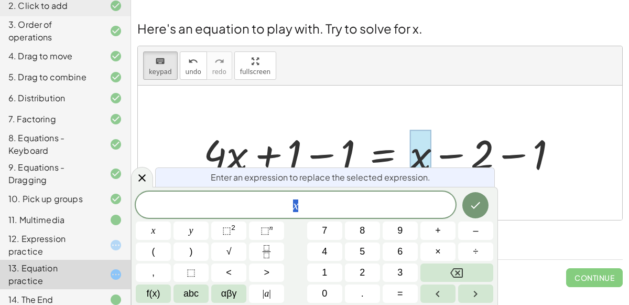
click at [381, 164] on div at bounding box center [384, 153] width 373 height 54
click at [374, 154] on div at bounding box center [384, 153] width 373 height 54
click at [280, 208] on span "x" at bounding box center [296, 205] width 320 height 15
click at [478, 209] on icon "Done" at bounding box center [475, 205] width 13 height 13
click at [478, 197] on button "Done" at bounding box center [476, 205] width 26 height 26
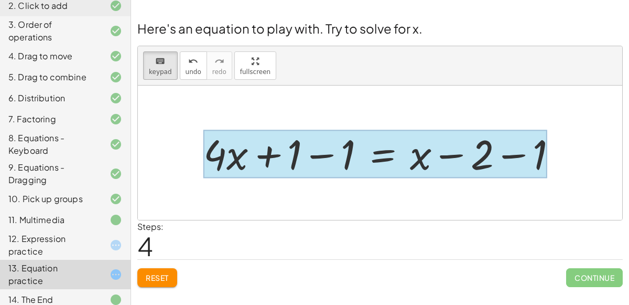
click at [372, 157] on div at bounding box center [376, 154] width 344 height 49
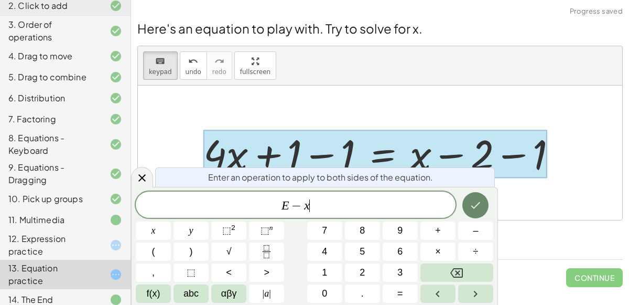
click at [467, 208] on button "Done" at bounding box center [476, 205] width 26 height 26
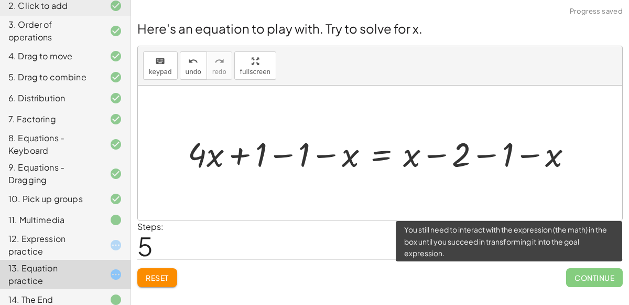
click at [584, 273] on span "Continue" at bounding box center [594, 277] width 57 height 19
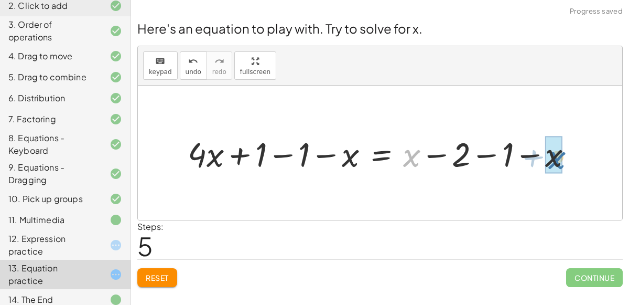
drag, startPoint x: 408, startPoint y: 156, endPoint x: 554, endPoint y: 149, distance: 146.0
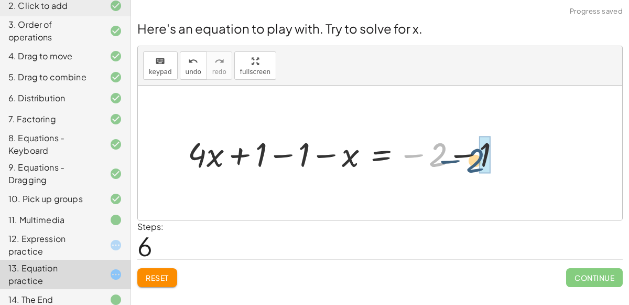
drag, startPoint x: 440, startPoint y: 151, endPoint x: 483, endPoint y: 157, distance: 42.9
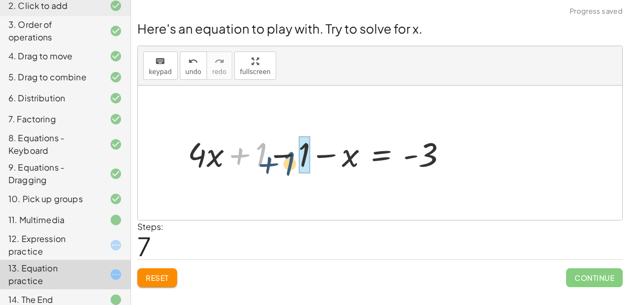
drag, startPoint x: 265, startPoint y: 150, endPoint x: 294, endPoint y: 159, distance: 30.2
click at [294, 159] on div at bounding box center [322, 153] width 279 height 45
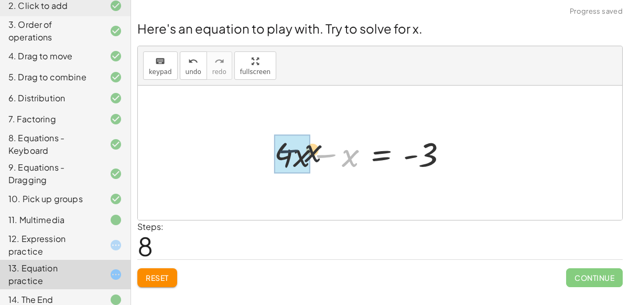
drag, startPoint x: 340, startPoint y: 159, endPoint x: 301, endPoint y: 154, distance: 39.7
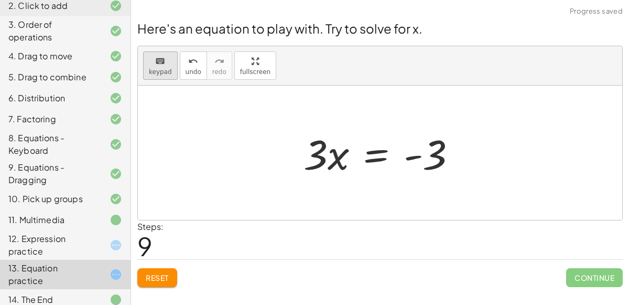
click at [147, 63] on button "keyboard keypad" at bounding box center [160, 65] width 35 height 28
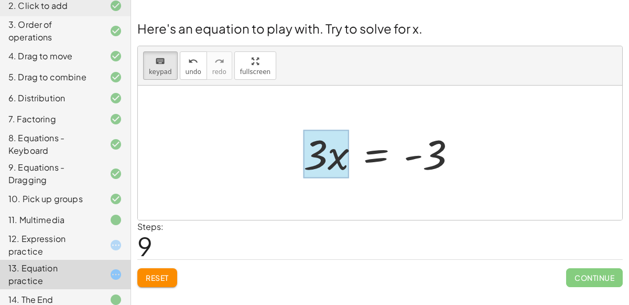
click at [336, 144] on div at bounding box center [327, 154] width 46 height 49
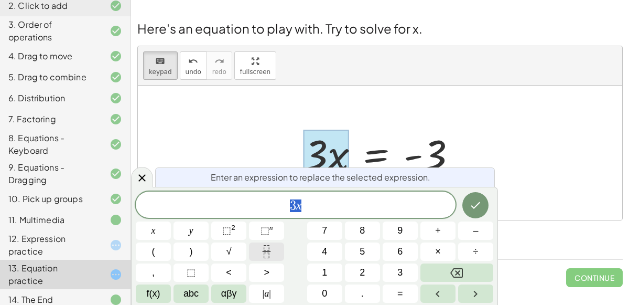
click at [264, 256] on icon "Fraction" at bounding box center [266, 251] width 13 height 13
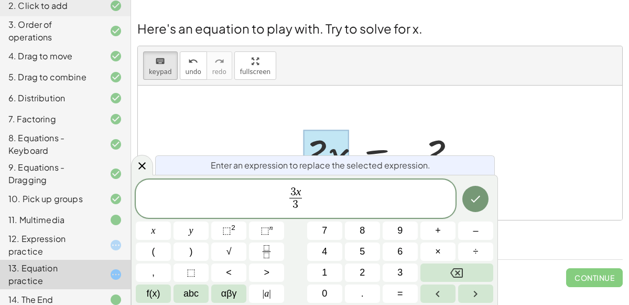
click at [171, 221] on div at bounding box center [153, 230] width 35 height 18
click at [472, 195] on icon "Done" at bounding box center [475, 198] width 13 height 13
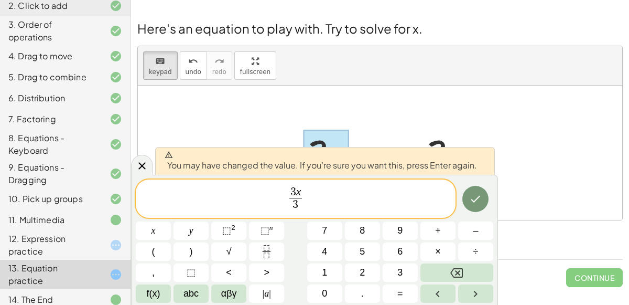
click at [352, 98] on div at bounding box center [380, 152] width 485 height 134
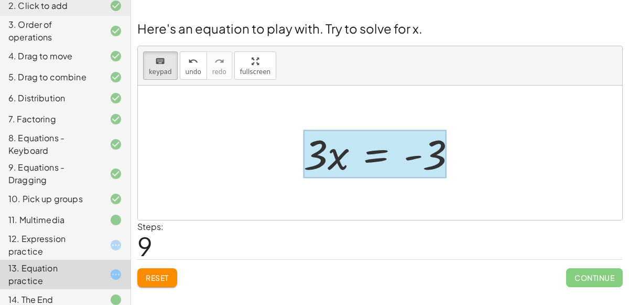
click at [371, 146] on div at bounding box center [375, 154] width 143 height 49
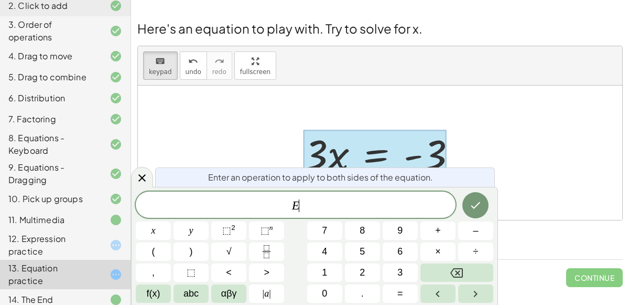
click at [275, 241] on div "E ​ x y ⬚ 2 ⬚ n 7 8 9 + – ( ) √ 4 5 6 × ÷ , ⬚ < > 1 2 3 f(x) abc αβγ | a | 0 . =" at bounding box center [315, 246] width 358 height 111
click at [274, 251] on button "Fraction" at bounding box center [266, 251] width 35 height 18
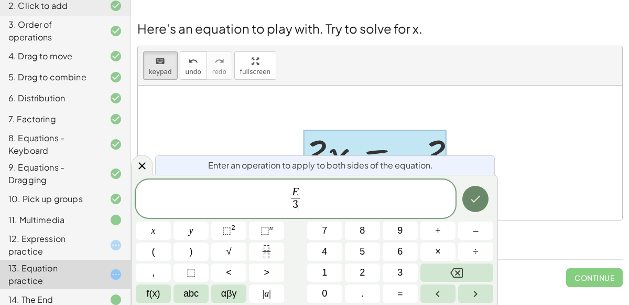
click at [471, 192] on icon "Done" at bounding box center [475, 198] width 13 height 13
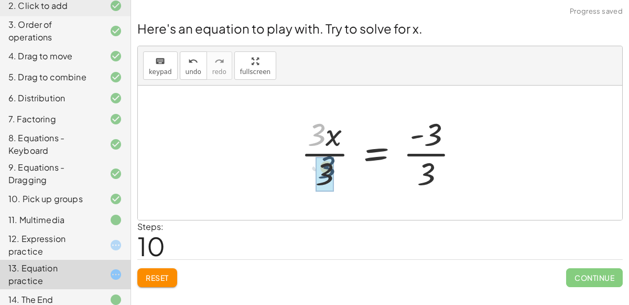
drag, startPoint x: 308, startPoint y: 131, endPoint x: 318, endPoint y: 167, distance: 37.2
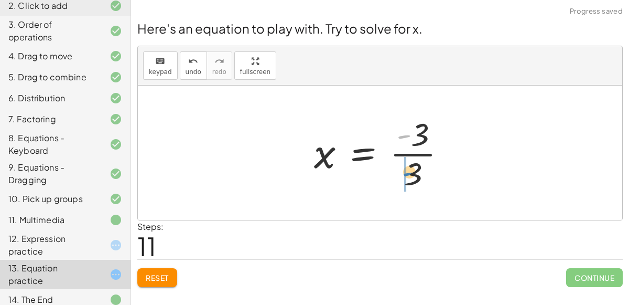
drag, startPoint x: 418, startPoint y: 140, endPoint x: 423, endPoint y: 176, distance: 36.6
click at [423, 176] on div at bounding box center [384, 152] width 151 height 81
drag, startPoint x: 397, startPoint y: 176, endPoint x: 395, endPoint y: 140, distance: 36.8
click at [395, 140] on div at bounding box center [384, 152] width 151 height 81
drag, startPoint x: 419, startPoint y: 129, endPoint x: 418, endPoint y: 166, distance: 37.3
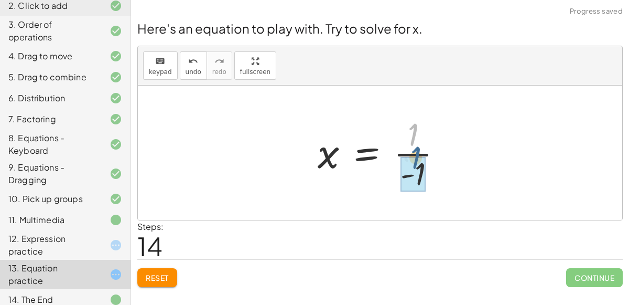
drag, startPoint x: 413, startPoint y: 124, endPoint x: 416, endPoint y: 156, distance: 32.7
drag, startPoint x: 407, startPoint y: 127, endPoint x: 413, endPoint y: 168, distance: 41.3
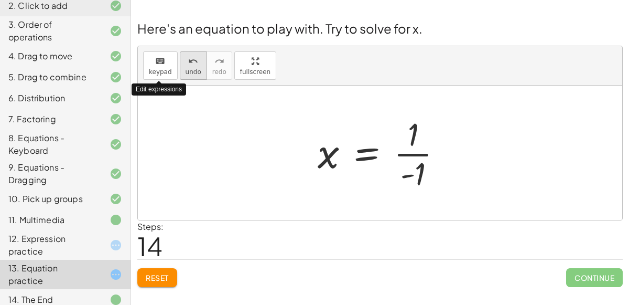
click at [188, 71] on span "undo" at bounding box center [194, 71] width 16 height 7
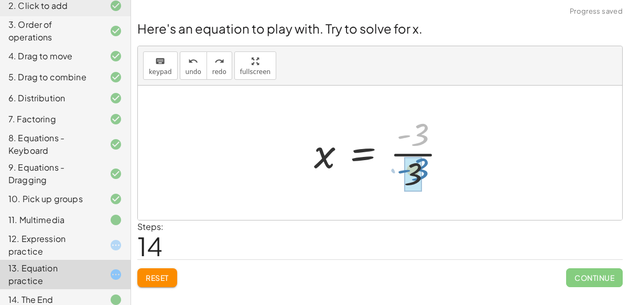
drag, startPoint x: 420, startPoint y: 131, endPoint x: 420, endPoint y: 168, distance: 36.7
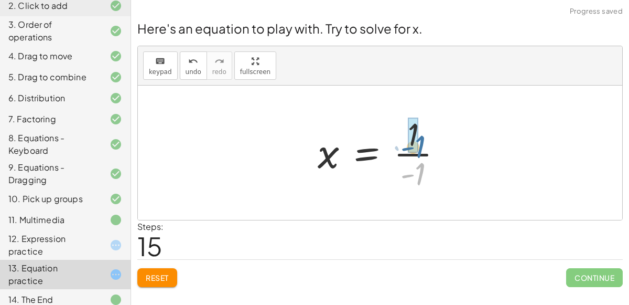
drag, startPoint x: 423, startPoint y: 169, endPoint x: 421, endPoint y: 134, distance: 35.8
click at [421, 134] on div at bounding box center [385, 152] width 144 height 81
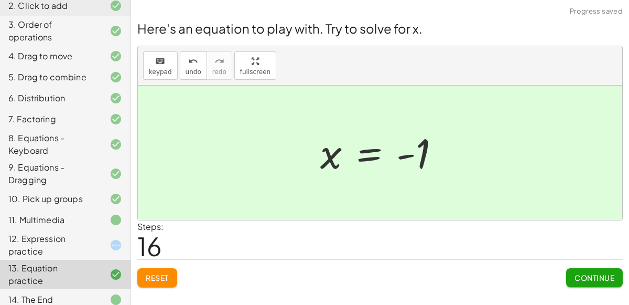
click at [73, 251] on div "12. Expression practice" at bounding box center [50, 244] width 84 height 25
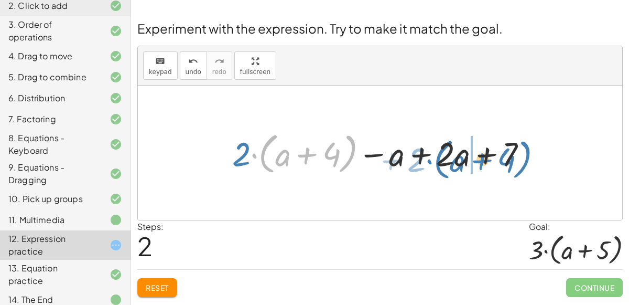
drag, startPoint x: 273, startPoint y: 156, endPoint x: 451, endPoint y: 162, distance: 177.4
click at [451, 162] on div at bounding box center [384, 152] width 314 height 49
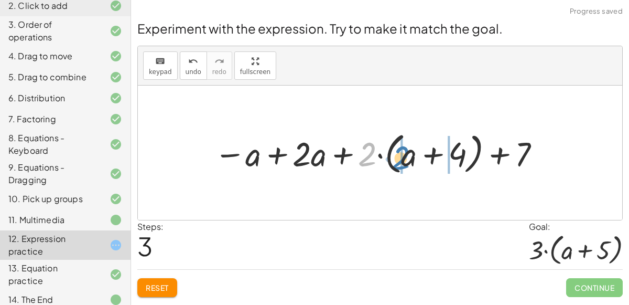
drag, startPoint x: 377, startPoint y: 155, endPoint x: 413, endPoint y: 158, distance: 36.4
click at [413, 158] on div at bounding box center [379, 152] width 340 height 49
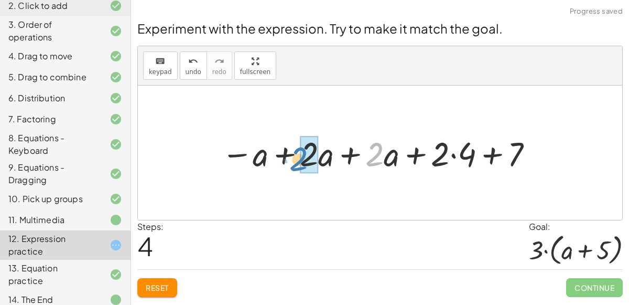
drag, startPoint x: 380, startPoint y: 154, endPoint x: 307, endPoint y: 158, distance: 73.6
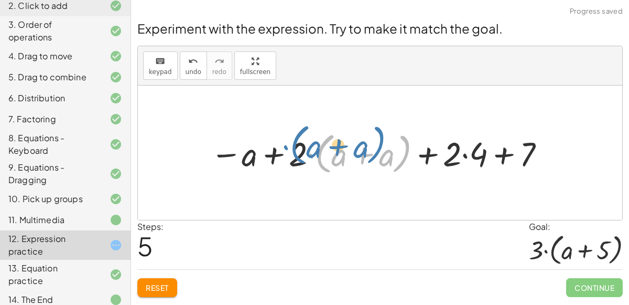
drag, startPoint x: 308, startPoint y: 154, endPoint x: 279, endPoint y: 146, distance: 30.3
click at [279, 146] on div at bounding box center [379, 152] width 348 height 49
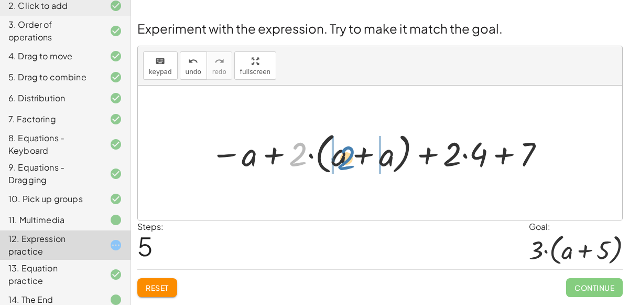
drag, startPoint x: 291, startPoint y: 152, endPoint x: 344, endPoint y: 156, distance: 53.1
click at [344, 156] on div at bounding box center [379, 152] width 348 height 49
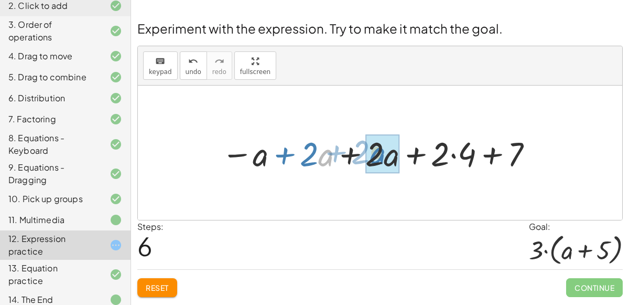
drag, startPoint x: 323, startPoint y: 156, endPoint x: 374, endPoint y: 154, distance: 51.4
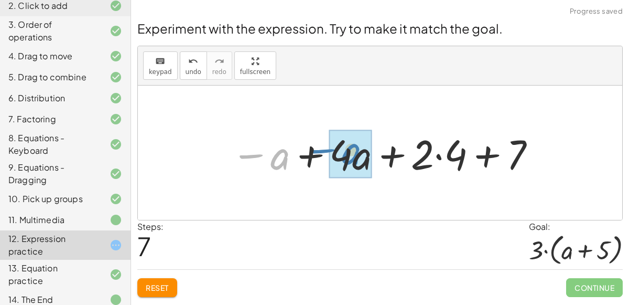
drag, startPoint x: 282, startPoint y: 157, endPoint x: 354, endPoint y: 152, distance: 72.0
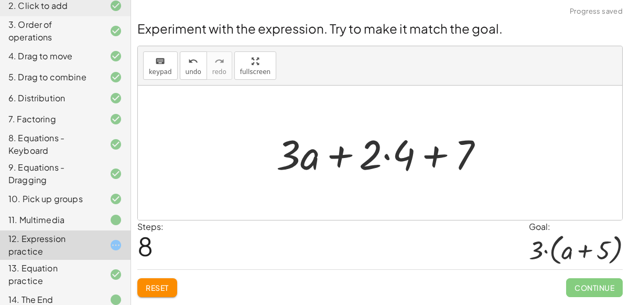
click at [375, 158] on div at bounding box center [384, 153] width 226 height 54
drag, startPoint x: 401, startPoint y: 146, endPoint x: 461, endPoint y: 145, distance: 59.3
click at [461, 145] on div at bounding box center [384, 153] width 226 height 54
drag, startPoint x: 468, startPoint y: 146, endPoint x: 361, endPoint y: 148, distance: 106.5
click at [361, 148] on div at bounding box center [384, 153] width 226 height 54
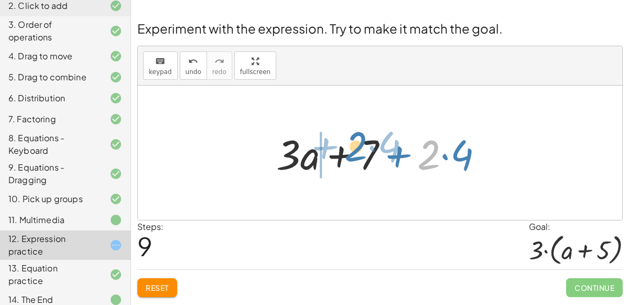
drag, startPoint x: 429, startPoint y: 159, endPoint x: 356, endPoint y: 151, distance: 73.4
click at [356, 151] on div at bounding box center [384, 153] width 226 height 54
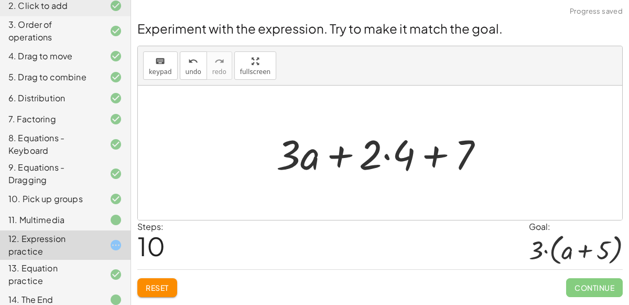
click at [304, 140] on div at bounding box center [384, 153] width 226 height 54
click at [313, 149] on div at bounding box center [384, 153] width 226 height 54
click at [300, 155] on div at bounding box center [384, 153] width 226 height 54
drag, startPoint x: 308, startPoint y: 155, endPoint x: 351, endPoint y: 154, distance: 43.5
click at [351, 154] on div at bounding box center [384, 153] width 226 height 54
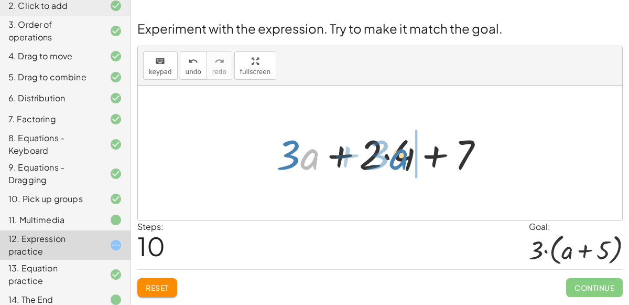
drag, startPoint x: 309, startPoint y: 156, endPoint x: 400, endPoint y: 156, distance: 90.7
click at [400, 156] on div at bounding box center [384, 153] width 226 height 54
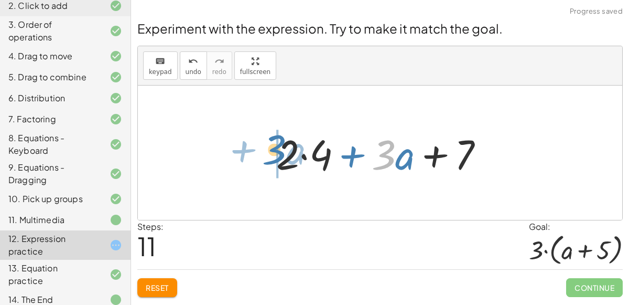
drag, startPoint x: 391, startPoint y: 156, endPoint x: 281, endPoint y: 151, distance: 109.7
click at [281, 151] on div at bounding box center [384, 153] width 226 height 54
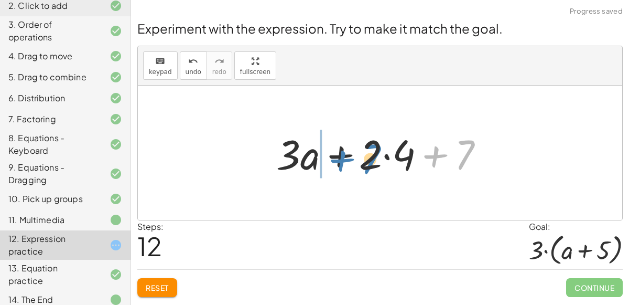
drag, startPoint x: 465, startPoint y: 148, endPoint x: 374, endPoint y: 153, distance: 90.8
click at [374, 153] on div at bounding box center [384, 153] width 226 height 54
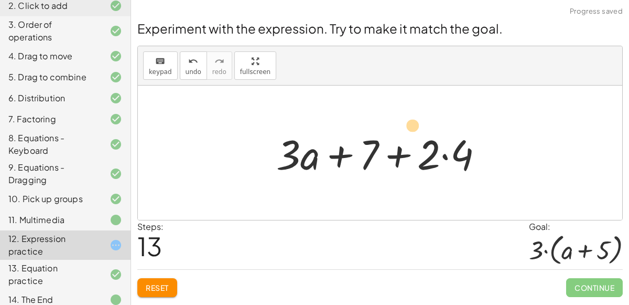
drag, startPoint x: 421, startPoint y: 158, endPoint x: 404, endPoint y: 131, distance: 31.6
click at [404, 131] on div at bounding box center [384, 153] width 226 height 54
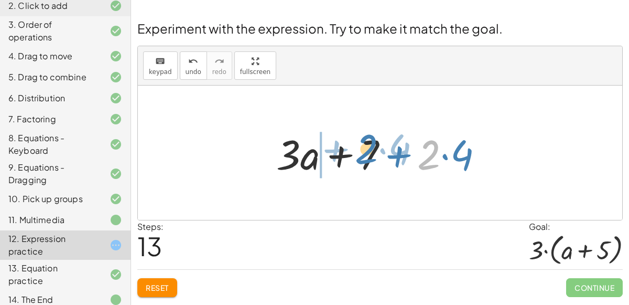
drag, startPoint x: 433, startPoint y: 155, endPoint x: 371, endPoint y: 149, distance: 62.7
click at [371, 149] on div at bounding box center [384, 153] width 226 height 54
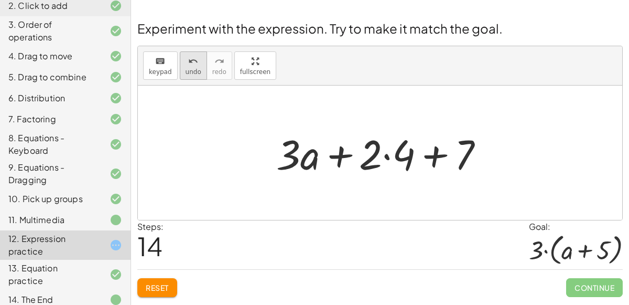
click at [186, 74] on span "undo" at bounding box center [194, 71] width 16 height 7
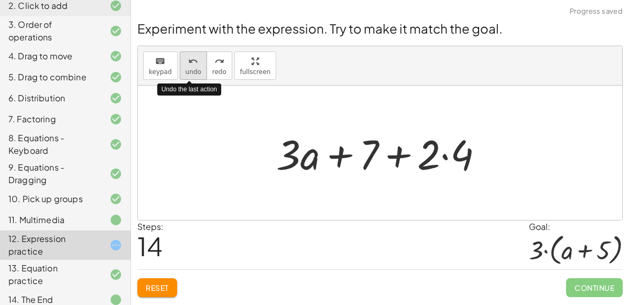
click at [186, 74] on span "undo" at bounding box center [194, 71] width 16 height 7
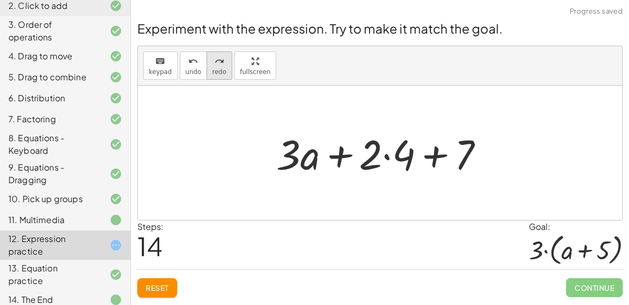
click at [213, 70] on span "redo" at bounding box center [219, 71] width 14 height 7
click at [191, 58] on icon "undo" at bounding box center [193, 61] width 10 height 13
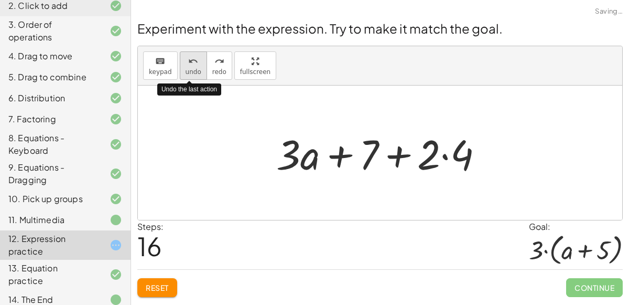
click at [191, 58] on icon "undo" at bounding box center [193, 61] width 10 height 13
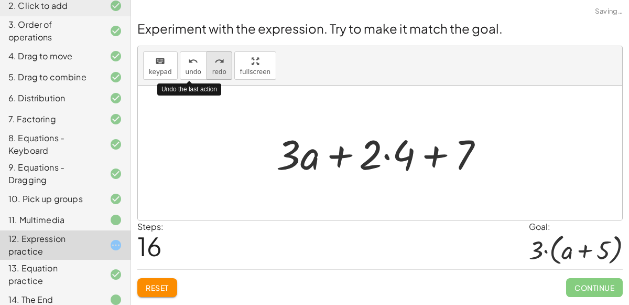
click at [218, 69] on span "redo" at bounding box center [219, 71] width 14 height 7
click at [145, 281] on button "Reset" at bounding box center [157, 287] width 40 height 19
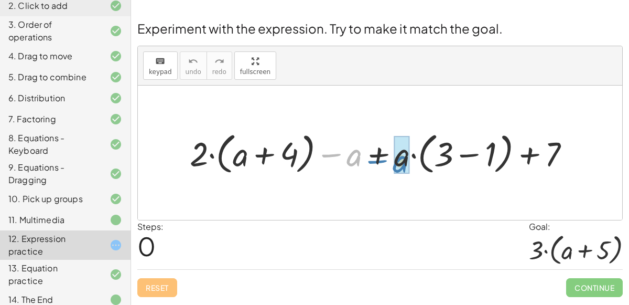
drag, startPoint x: 358, startPoint y: 152, endPoint x: 409, endPoint y: 156, distance: 51.1
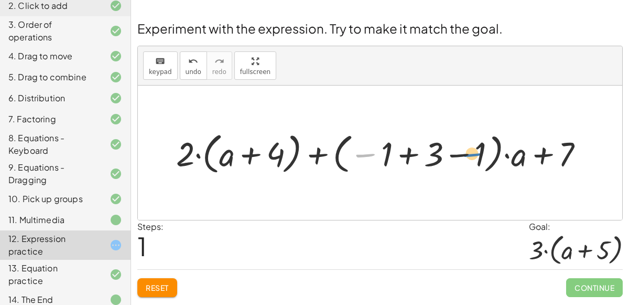
drag, startPoint x: 380, startPoint y: 155, endPoint x: 486, endPoint y: 154, distance: 106.0
click at [486, 154] on div at bounding box center [384, 152] width 427 height 49
drag, startPoint x: 387, startPoint y: 153, endPoint x: 482, endPoint y: 152, distance: 95.5
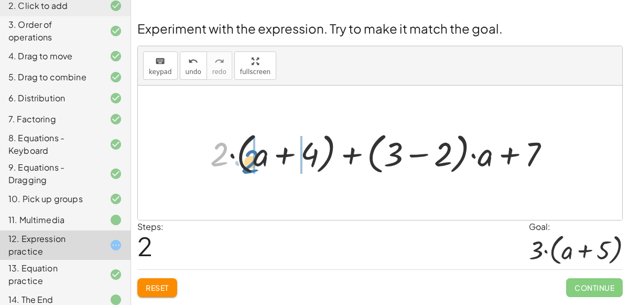
drag, startPoint x: 221, startPoint y: 153, endPoint x: 255, endPoint y: 159, distance: 34.3
click at [255, 159] on div at bounding box center [384, 152] width 359 height 49
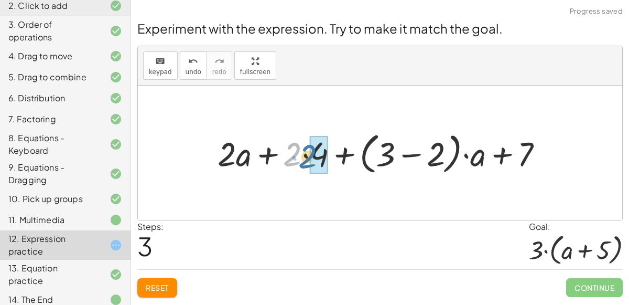
drag, startPoint x: 296, startPoint y: 154, endPoint x: 312, endPoint y: 156, distance: 16.3
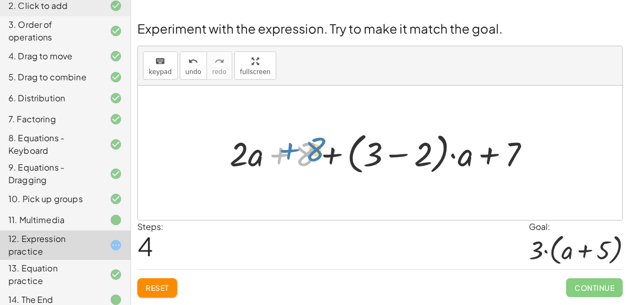
drag, startPoint x: 306, startPoint y: 152, endPoint x: 315, endPoint y: 146, distance: 10.6
click at [315, 146] on div at bounding box center [383, 152] width 319 height 49
drag, startPoint x: 412, startPoint y: 161, endPoint x: 291, endPoint y: 158, distance: 121.7
click at [291, 158] on div at bounding box center [383, 152] width 319 height 49
drag, startPoint x: 294, startPoint y: 153, endPoint x: 280, endPoint y: 144, distance: 16.6
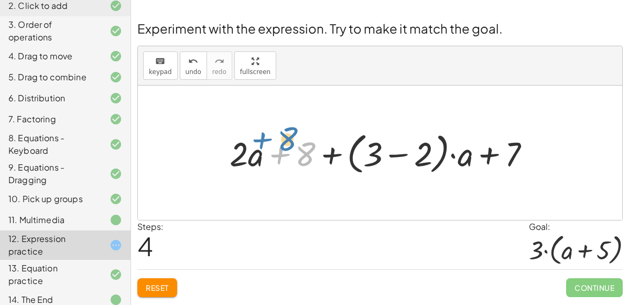
click at [280, 144] on div at bounding box center [383, 152] width 319 height 49
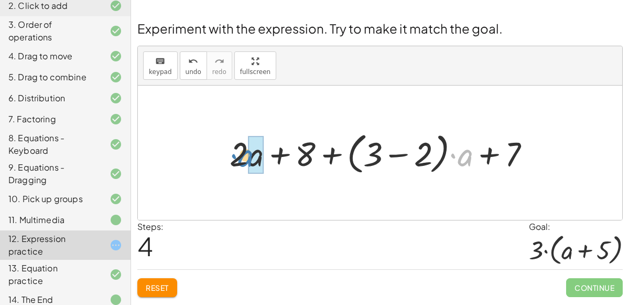
drag, startPoint x: 463, startPoint y: 147, endPoint x: 246, endPoint y: 148, distance: 217.2
click at [246, 148] on div at bounding box center [383, 152] width 319 height 49
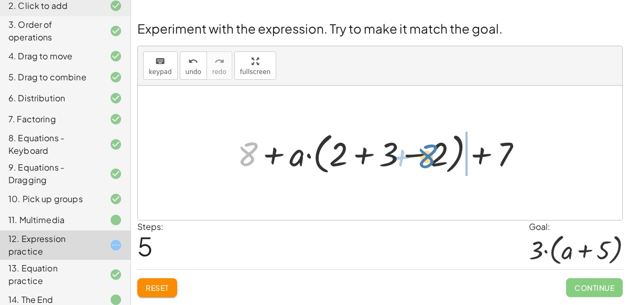
drag, startPoint x: 244, startPoint y: 154, endPoint x: 425, endPoint y: 156, distance: 181.0
click at [425, 156] on div at bounding box center [384, 152] width 304 height 49
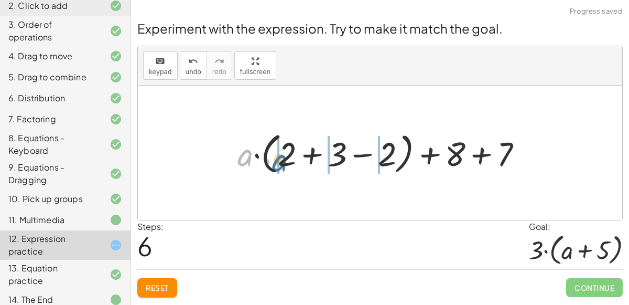
drag, startPoint x: 250, startPoint y: 156, endPoint x: 287, endPoint y: 162, distance: 37.1
click at [287, 162] on div at bounding box center [384, 152] width 304 height 49
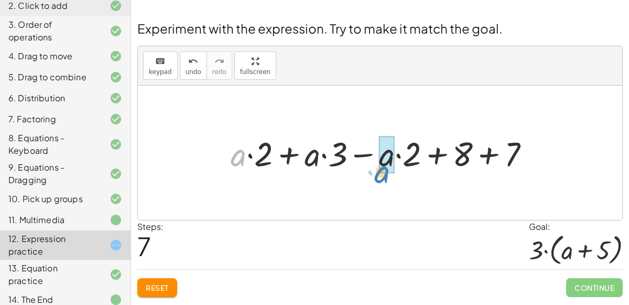
drag, startPoint x: 246, startPoint y: 158, endPoint x: 391, endPoint y: 169, distance: 145.1
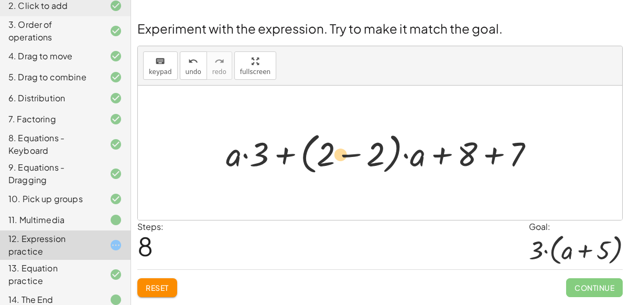
drag, startPoint x: 237, startPoint y: 153, endPoint x: 344, endPoint y: 157, distance: 107.1
click at [344, 157] on div at bounding box center [385, 152] width 328 height 49
click at [171, 281] on button "Reset" at bounding box center [157, 287] width 40 height 19
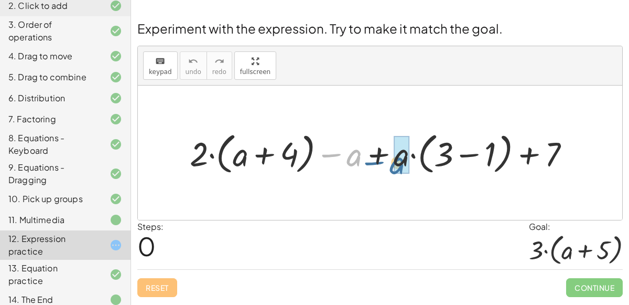
drag, startPoint x: 355, startPoint y: 156, endPoint x: 403, endPoint y: 164, distance: 48.9
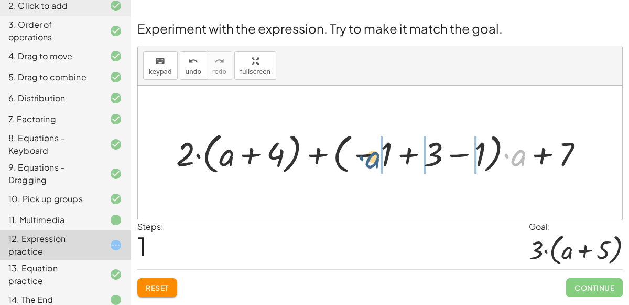
drag, startPoint x: 514, startPoint y: 155, endPoint x: 361, endPoint y: 155, distance: 153.2
click at [361, 155] on div at bounding box center [384, 152] width 426 height 49
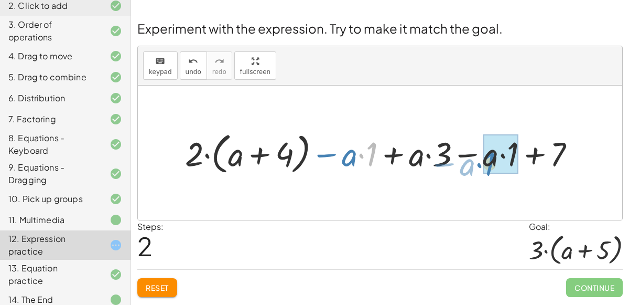
drag, startPoint x: 362, startPoint y: 155, endPoint x: 480, endPoint y: 165, distance: 118.4
click at [480, 165] on div at bounding box center [385, 152] width 410 height 49
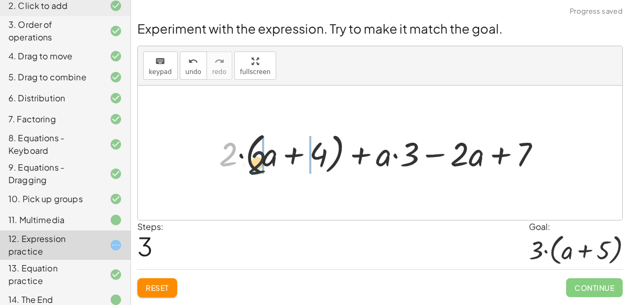
drag, startPoint x: 236, startPoint y: 148, endPoint x: 268, endPoint y: 157, distance: 33.2
click at [268, 157] on div at bounding box center [384, 152] width 341 height 49
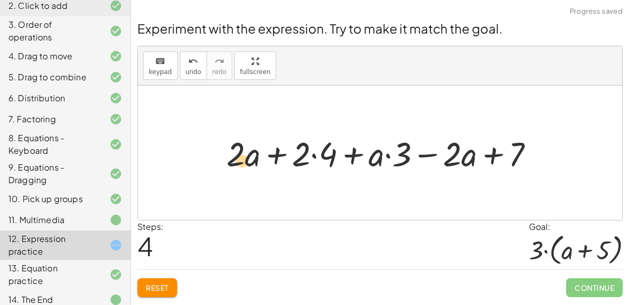
click at [247, 156] on div at bounding box center [384, 153] width 327 height 44
drag, startPoint x: 246, startPoint y: 158, endPoint x: 248, endPoint y: 164, distance: 6.6
click at [248, 164] on div at bounding box center [384, 153] width 327 height 44
click at [457, 156] on div at bounding box center [384, 153] width 327 height 44
drag, startPoint x: 459, startPoint y: 161, endPoint x: 245, endPoint y: 171, distance: 214.8
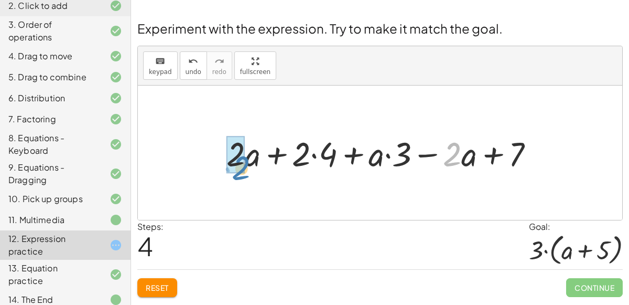
click at [245, 171] on div at bounding box center [384, 153] width 327 height 44
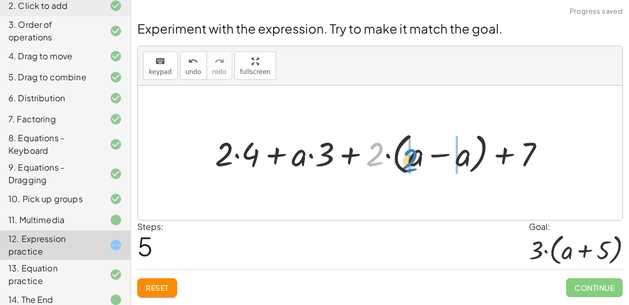
drag, startPoint x: 379, startPoint y: 148, endPoint x: 415, endPoint y: 155, distance: 36.7
click at [415, 155] on div at bounding box center [384, 152] width 349 height 49
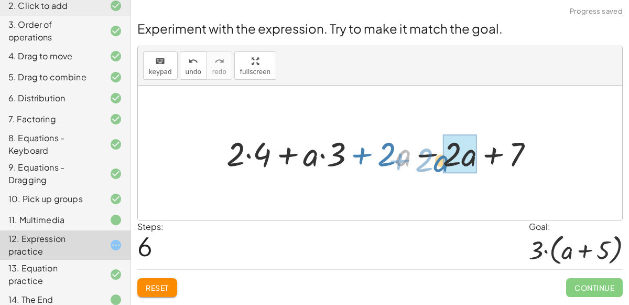
drag, startPoint x: 397, startPoint y: 152, endPoint x: 459, endPoint y: 157, distance: 62.1
click at [459, 157] on div at bounding box center [384, 153] width 327 height 44
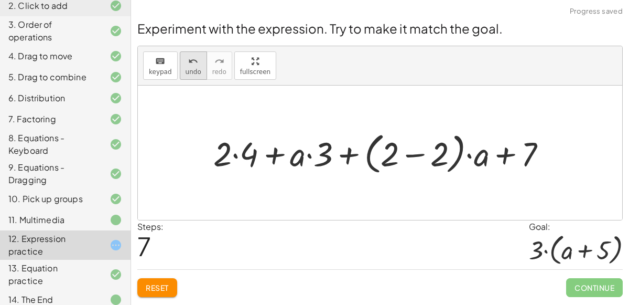
click at [180, 73] on button "undo undo" at bounding box center [193, 65] width 27 height 28
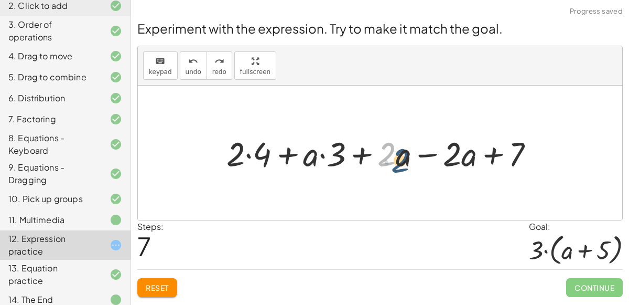
drag, startPoint x: 393, startPoint y: 158, endPoint x: 399, endPoint y: 162, distance: 6.6
click at [399, 162] on div at bounding box center [384, 153] width 327 height 44
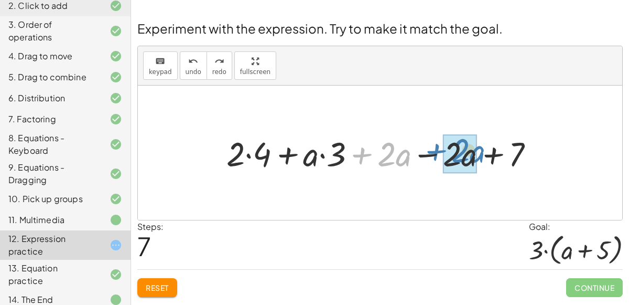
drag, startPoint x: 372, startPoint y: 152, endPoint x: 445, endPoint y: 148, distance: 72.5
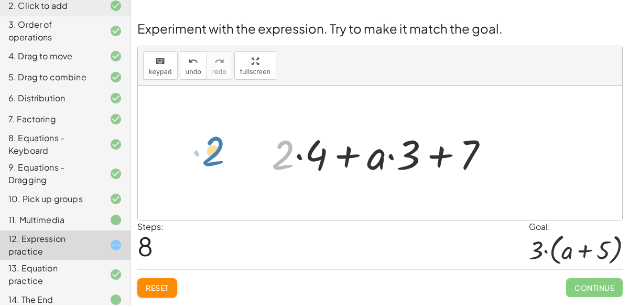
drag, startPoint x: 288, startPoint y: 151, endPoint x: 218, endPoint y: 147, distance: 69.9
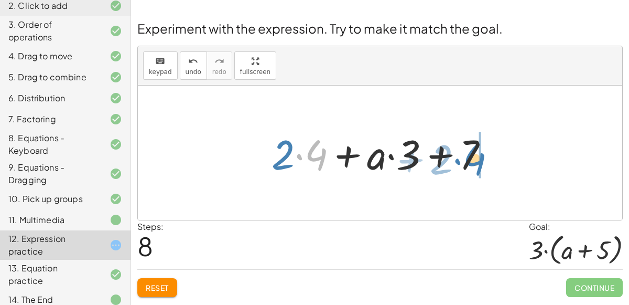
drag, startPoint x: 300, startPoint y: 158, endPoint x: 459, endPoint y: 163, distance: 159.0
click at [459, 163] on div at bounding box center [384, 153] width 236 height 54
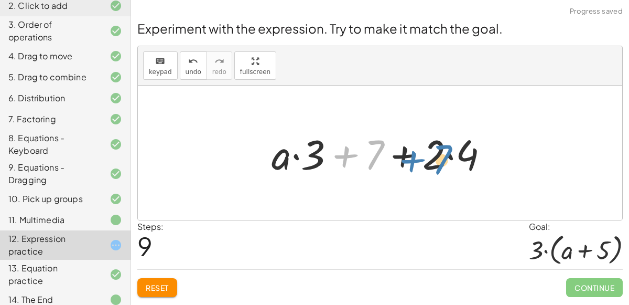
drag, startPoint x: 377, startPoint y: 142, endPoint x: 434, endPoint y: 140, distance: 57.2
click at [434, 140] on div at bounding box center [384, 153] width 236 height 54
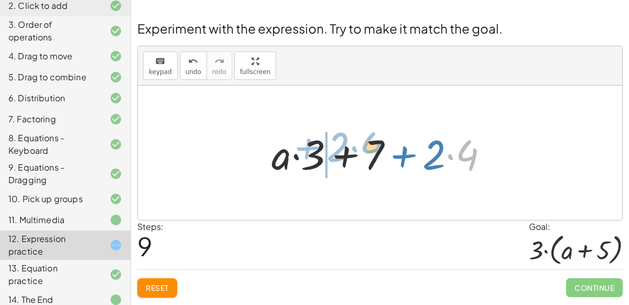
drag, startPoint x: 468, startPoint y: 157, endPoint x: 372, endPoint y: 151, distance: 96.2
click at [372, 151] on div at bounding box center [384, 153] width 236 height 54
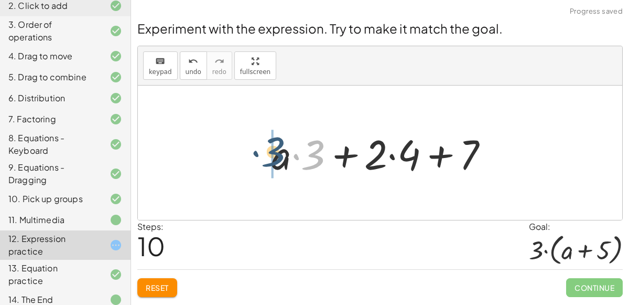
drag, startPoint x: 315, startPoint y: 156, endPoint x: 272, endPoint y: 152, distance: 42.7
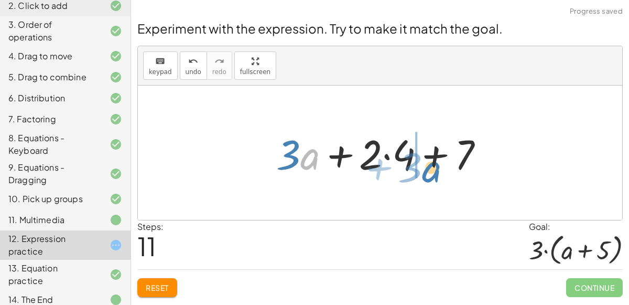
drag, startPoint x: 308, startPoint y: 163, endPoint x: 427, endPoint y: 174, distance: 119.6
click at [427, 174] on div at bounding box center [384, 153] width 226 height 54
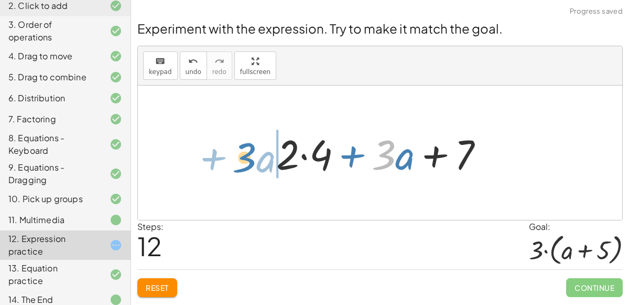
drag, startPoint x: 393, startPoint y: 162, endPoint x: 251, endPoint y: 163, distance: 141.6
click at [251, 163] on div "+ · 2 · ( + a + 4 ) − a + · a · ( + 3 − 1 ) + 7 + · 2 · ( + a + 4 ) + · ( − 1 +…" at bounding box center [380, 152] width 485 height 134
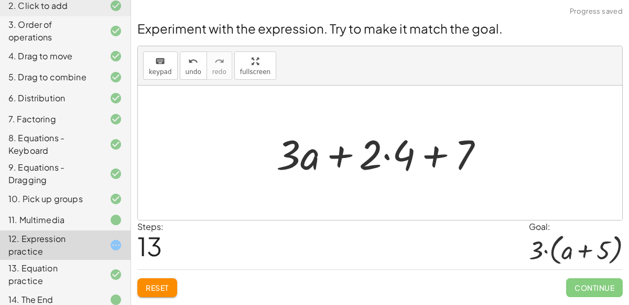
click at [146, 281] on button "Reset" at bounding box center [157, 287] width 40 height 19
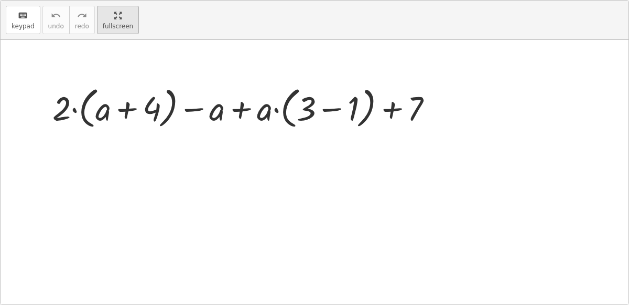
click at [245, 127] on div "keyboard keypad undo undo redo redo fullscreen + · 2 · ( + a + 4 ) − a + · a · …" at bounding box center [315, 153] width 628 height 304
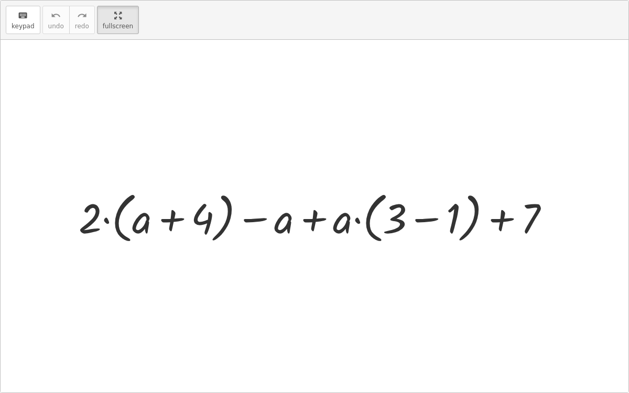
click at [131, 230] on div at bounding box center [318, 217] width 490 height 60
click at [14, 29] on button "keyboard keypad" at bounding box center [23, 20] width 35 height 28
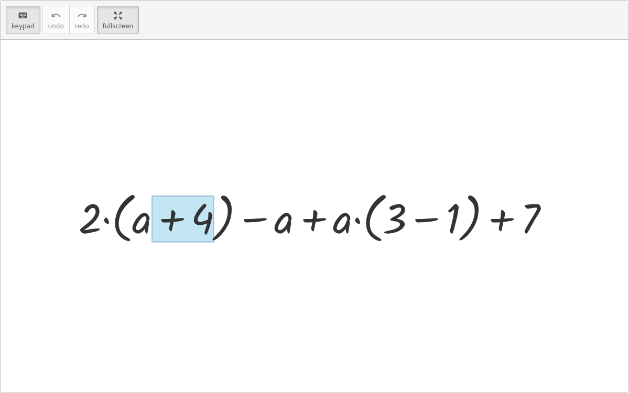
click at [197, 199] on div at bounding box center [183, 219] width 62 height 47
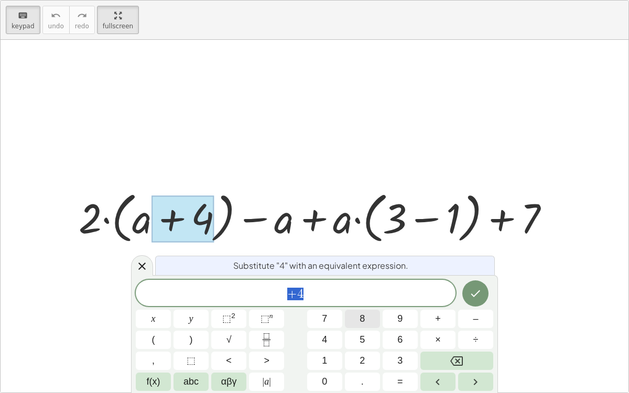
click at [350, 304] on button "8" at bounding box center [362, 319] width 35 height 18
click at [287, 298] on span "8 ​" at bounding box center [296, 294] width 320 height 15
click at [433, 304] on button "+" at bounding box center [438, 319] width 35 height 18
click at [466, 295] on button "Done" at bounding box center [476, 294] width 26 height 26
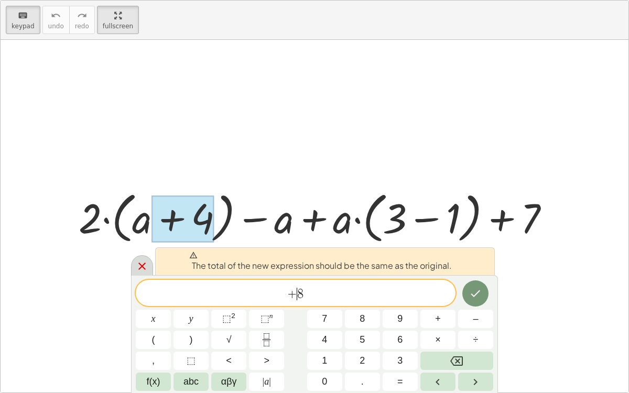
click at [141, 272] on icon at bounding box center [142, 266] width 13 height 13
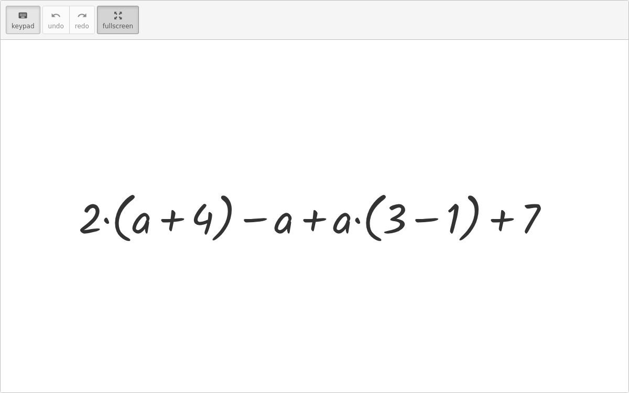
click at [120, 19] on div "button" at bounding box center [118, 15] width 30 height 13
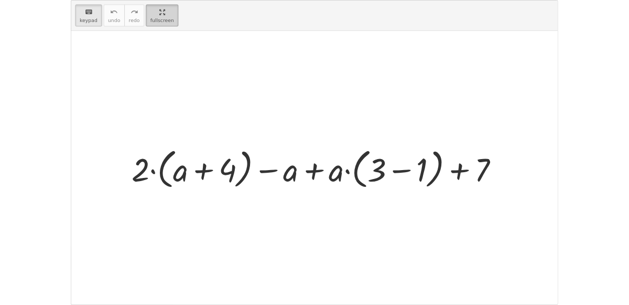
scroll to position [127, 0]
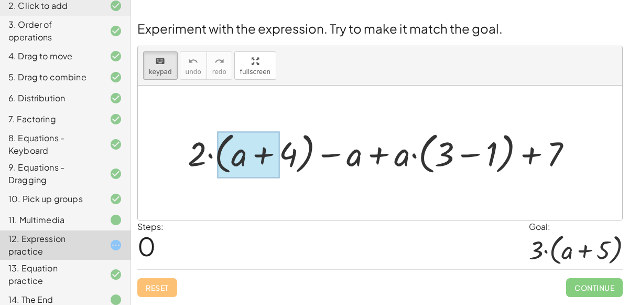
drag, startPoint x: 200, startPoint y: 151, endPoint x: 229, endPoint y: 156, distance: 29.3
click at [229, 156] on div at bounding box center [249, 155] width 62 height 47
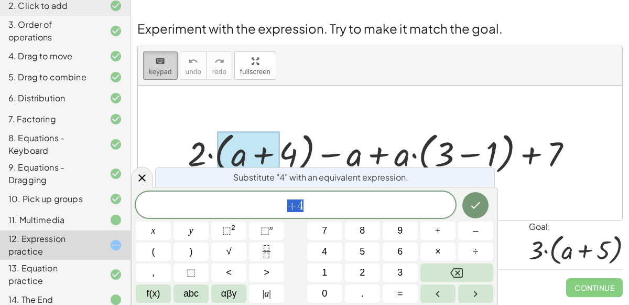
click at [169, 73] on button "keyboard keypad" at bounding box center [160, 65] width 35 height 28
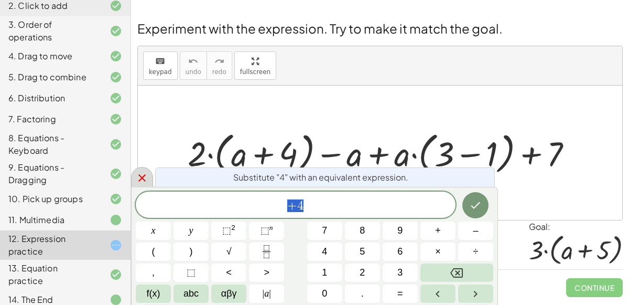
click at [143, 178] on icon at bounding box center [142, 178] width 13 height 13
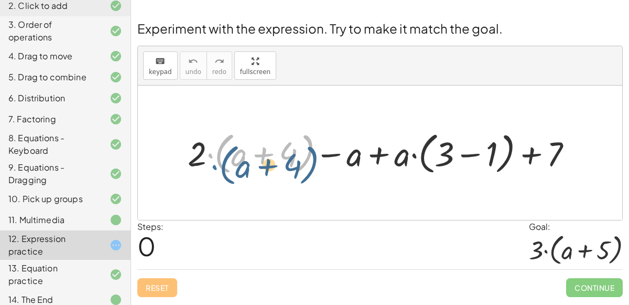
click at [216, 164] on div at bounding box center [385, 152] width 404 height 50
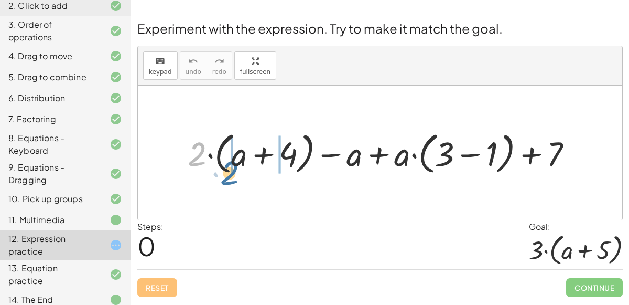
drag, startPoint x: 194, startPoint y: 153, endPoint x: 227, endPoint y: 170, distance: 37.3
click at [227, 170] on div at bounding box center [385, 152] width 404 height 50
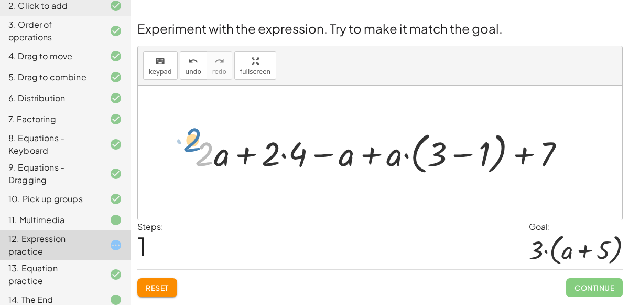
drag, startPoint x: 209, startPoint y: 162, endPoint x: 201, endPoint y: 152, distance: 12.3
click at [201, 152] on div at bounding box center [384, 152] width 389 height 50
drag, startPoint x: 397, startPoint y: 154, endPoint x: 433, endPoint y: 159, distance: 36.1
click at [433, 159] on div at bounding box center [384, 152] width 389 height 50
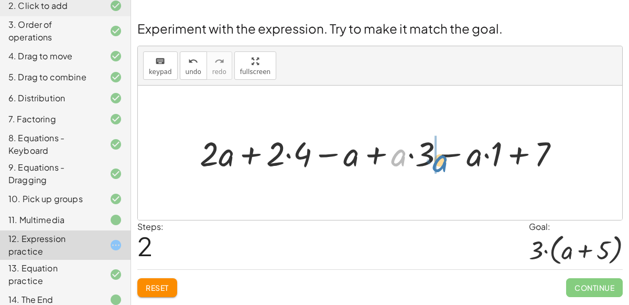
drag, startPoint x: 401, startPoint y: 153, endPoint x: 442, endPoint y: 158, distance: 41.8
click at [442, 158] on div at bounding box center [384, 152] width 379 height 45
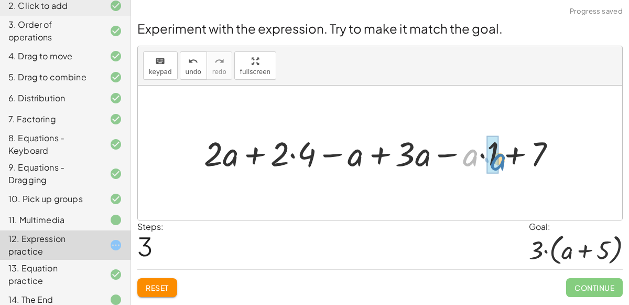
drag, startPoint x: 469, startPoint y: 158, endPoint x: 499, endPoint y: 163, distance: 30.2
click at [499, 163] on div at bounding box center [384, 152] width 371 height 45
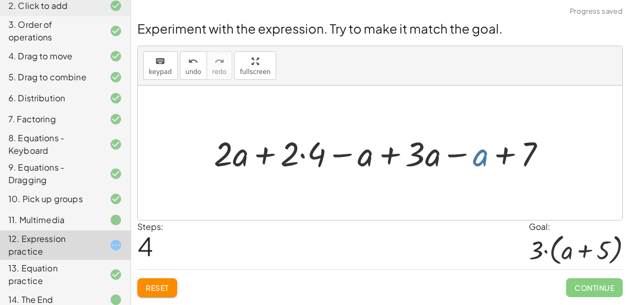
click at [484, 155] on div at bounding box center [384, 152] width 351 height 45
drag, startPoint x: 236, startPoint y: 156, endPoint x: 477, endPoint y: 164, distance: 241.4
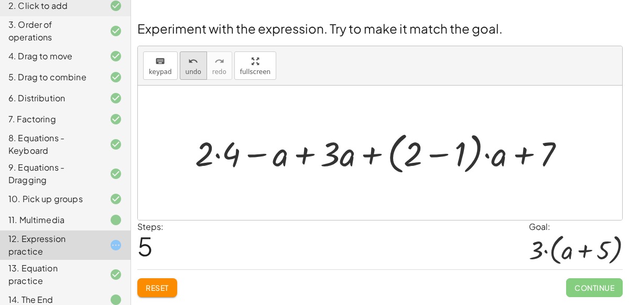
click at [180, 68] on button "undo undo" at bounding box center [193, 65] width 27 height 28
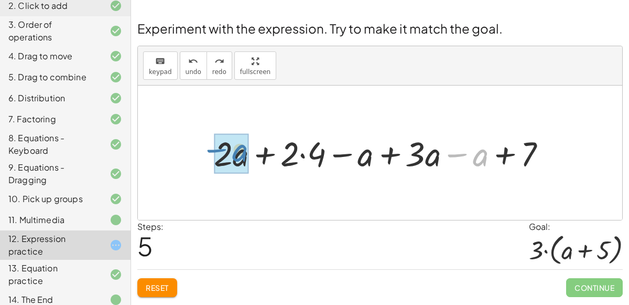
drag, startPoint x: 473, startPoint y: 157, endPoint x: 231, endPoint y: 153, distance: 242.4
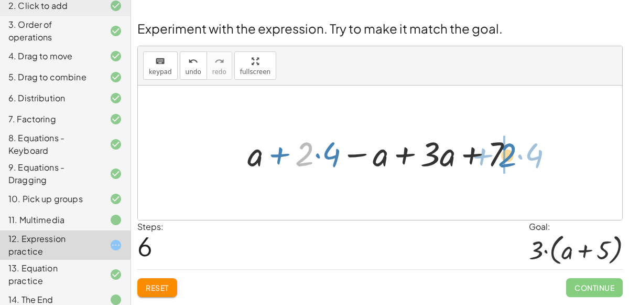
drag, startPoint x: 307, startPoint y: 151, endPoint x: 509, endPoint y: 152, distance: 201.9
click at [509, 152] on div at bounding box center [384, 152] width 285 height 45
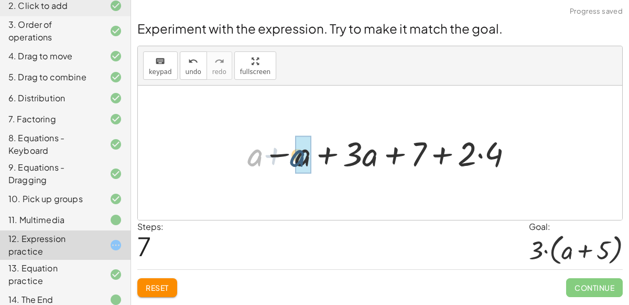
drag, startPoint x: 254, startPoint y: 161, endPoint x: 302, endPoint y: 162, distance: 47.2
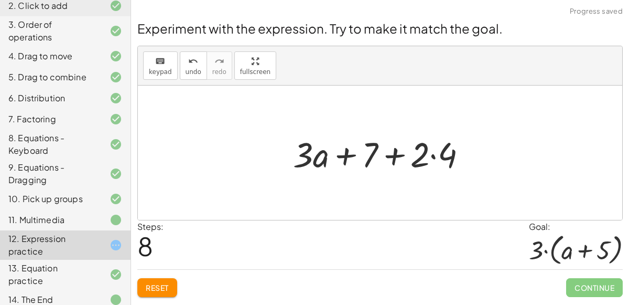
click at [309, 159] on div at bounding box center [384, 153] width 226 height 54
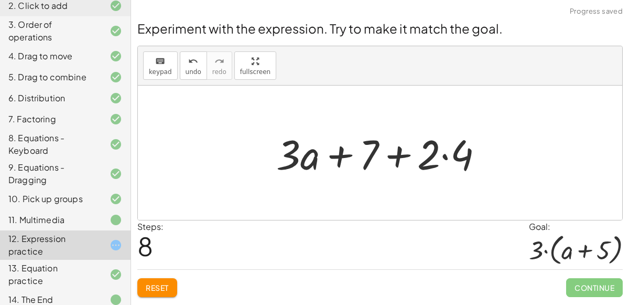
click at [309, 159] on div at bounding box center [384, 153] width 226 height 54
click at [303, 155] on div at bounding box center [384, 153] width 226 height 54
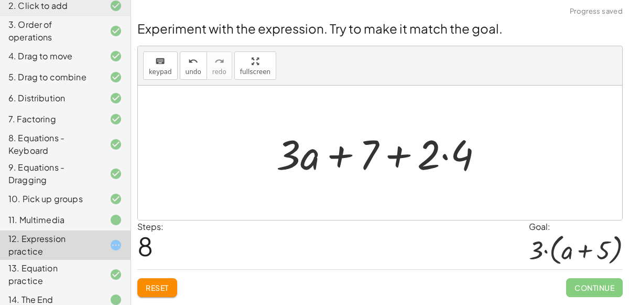
click at [303, 155] on div at bounding box center [384, 153] width 226 height 54
click at [359, 142] on div at bounding box center [384, 153] width 226 height 54
click at [370, 147] on div at bounding box center [384, 153] width 226 height 54
click at [336, 137] on div at bounding box center [384, 153] width 226 height 54
click at [397, 156] on div at bounding box center [384, 153] width 226 height 54
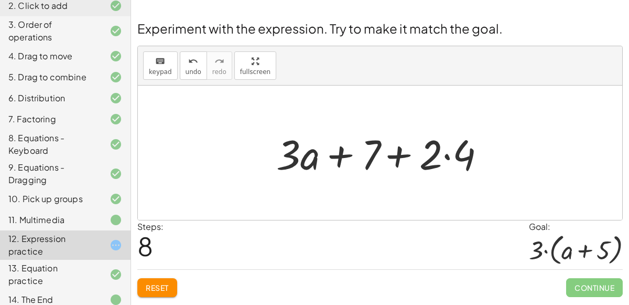
click at [446, 164] on div at bounding box center [384, 153] width 226 height 54
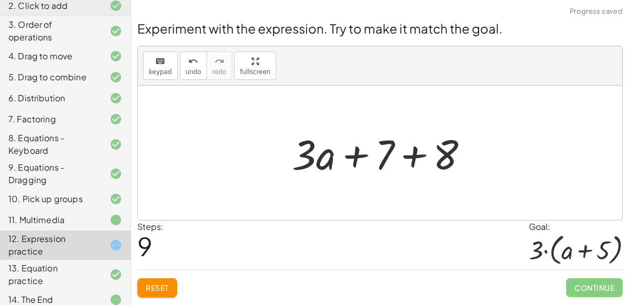
click at [402, 162] on div at bounding box center [385, 153] width 196 height 54
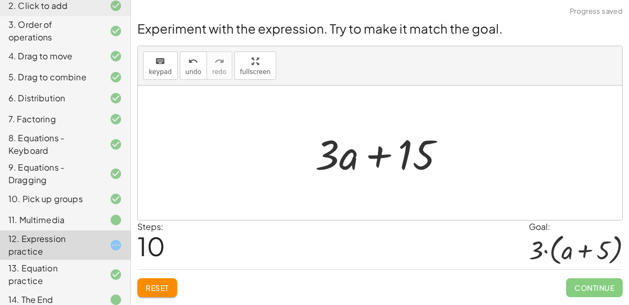
click at [363, 153] on div at bounding box center [384, 153] width 149 height 54
click at [351, 154] on div at bounding box center [384, 153] width 149 height 54
click at [348, 152] on div at bounding box center [384, 153] width 149 height 54
drag, startPoint x: 328, startPoint y: 147, endPoint x: 275, endPoint y: 142, distance: 53.2
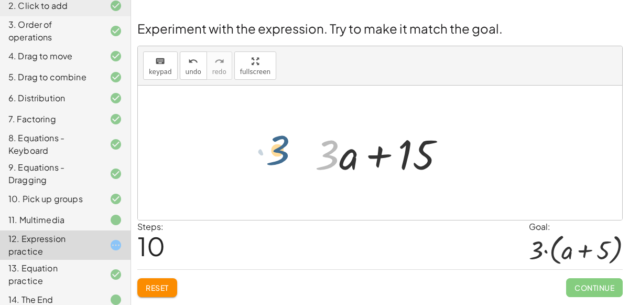
click at [275, 142] on div "+ · 2 · ( + a + 4 ) − a + · a · ( + 3 − 1 ) + 7 + · 2 · a + · 2 · 4 − a + · a ·…" at bounding box center [380, 152] width 485 height 134
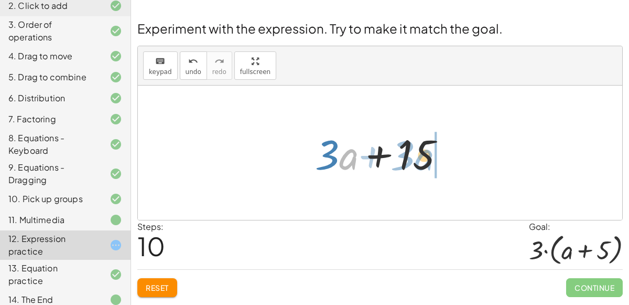
drag, startPoint x: 346, startPoint y: 159, endPoint x: 421, endPoint y: 160, distance: 75.5
click at [421, 160] on div at bounding box center [384, 153] width 149 height 54
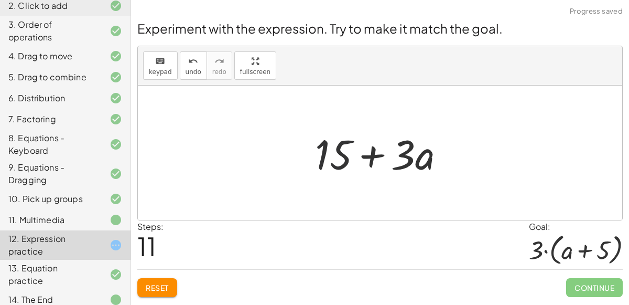
click at [342, 146] on div at bounding box center [384, 153] width 149 height 54
click at [401, 162] on div at bounding box center [384, 153] width 149 height 54
click at [372, 149] on div at bounding box center [384, 153] width 149 height 54
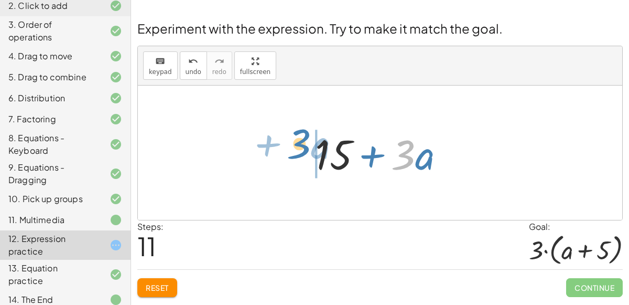
drag, startPoint x: 405, startPoint y: 162, endPoint x: 300, endPoint y: 151, distance: 105.5
click at [300, 151] on div "+ · 2 · ( + a + 4 ) − a + · a · ( + 3 − 1 ) + 7 + · 2 · a + · 2 · 4 − a + · a ·…" at bounding box center [380, 152] width 162 height 59
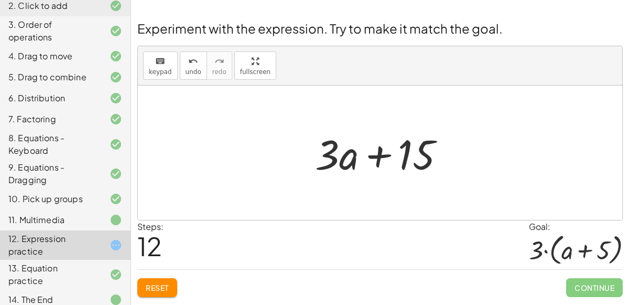
click at [325, 160] on div at bounding box center [384, 153] width 149 height 54
click at [156, 57] on icon "keyboard" at bounding box center [160, 61] width 10 height 13
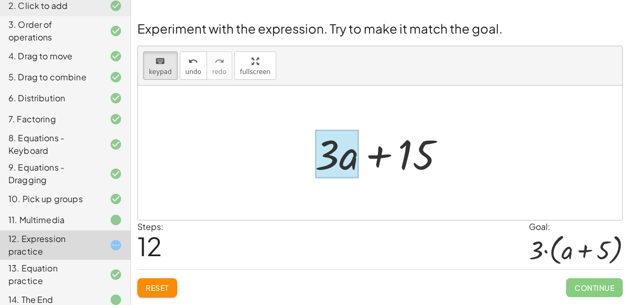
click at [342, 159] on div at bounding box center [337, 154] width 44 height 49
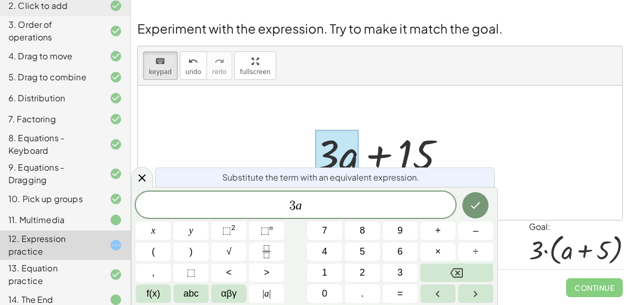
click at [378, 161] on div at bounding box center [384, 153] width 149 height 54
click at [373, 147] on div at bounding box center [384, 153] width 149 height 54
click at [477, 187] on div "Substitute the term with an equivalent expression. 3 a x y ⬚ 2 ⬚ n 7 8 9 + – ( …" at bounding box center [314, 246] width 367 height 118
click at [479, 199] on icon "Done" at bounding box center [475, 205] width 13 height 13
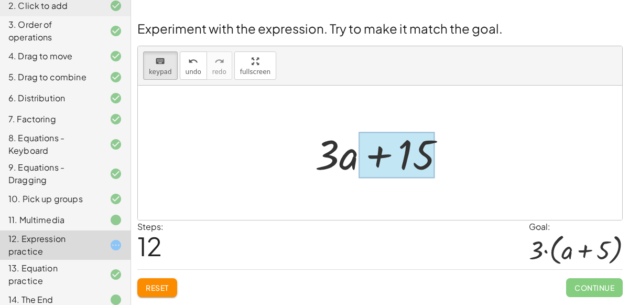
click at [381, 148] on div at bounding box center [397, 155] width 76 height 47
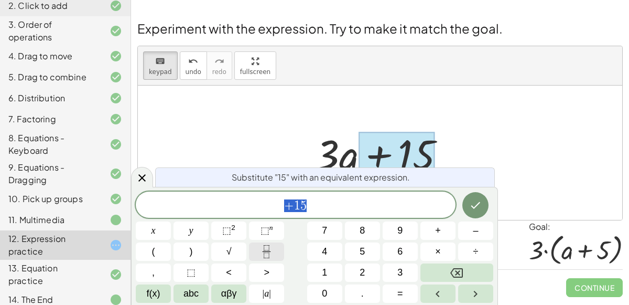
click at [264, 245] on icon "Fraction" at bounding box center [266, 247] width 5 height 5
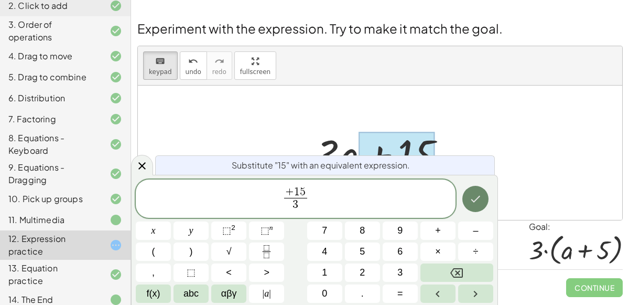
click at [476, 205] on icon "Done" at bounding box center [475, 198] width 13 height 13
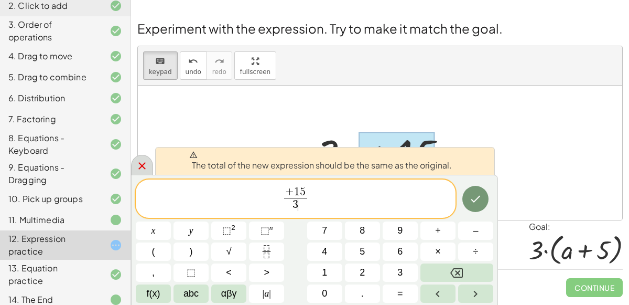
click at [145, 159] on icon at bounding box center [142, 165] width 13 height 13
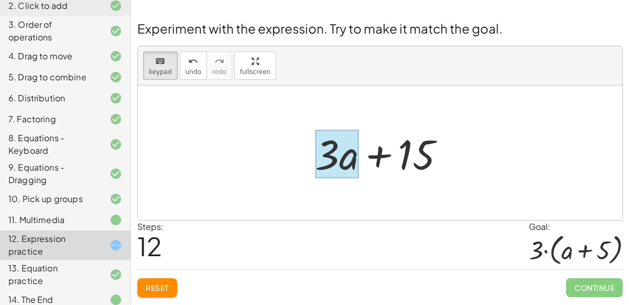
click at [356, 178] on div at bounding box center [384, 153] width 149 height 54
click at [341, 157] on div at bounding box center [337, 154] width 44 height 49
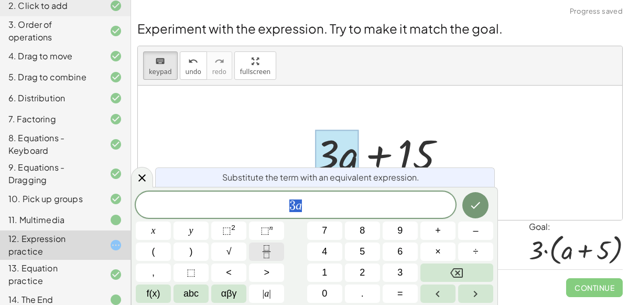
click at [274, 250] on button "Fraction" at bounding box center [266, 251] width 35 height 18
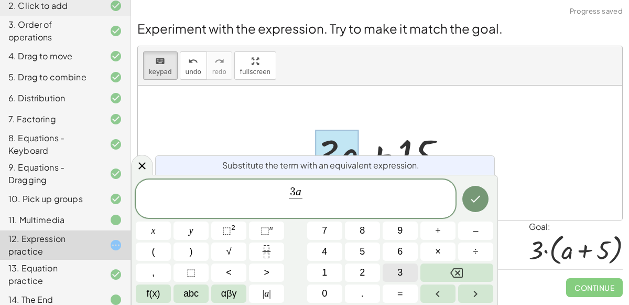
click at [389, 275] on button "3" at bounding box center [400, 272] width 35 height 18
click at [480, 194] on icon "Done" at bounding box center [475, 198] width 13 height 13
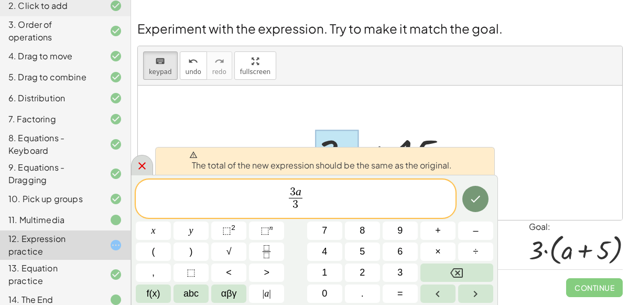
click at [140, 162] on icon at bounding box center [142, 165] width 13 height 13
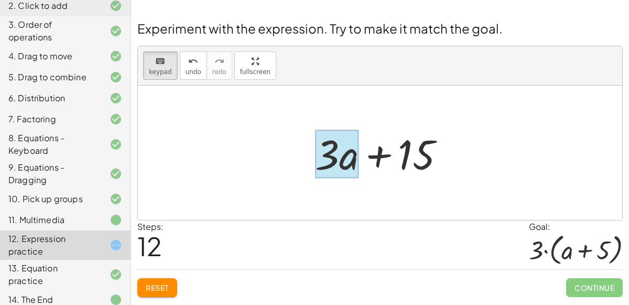
drag, startPoint x: 319, startPoint y: 153, endPoint x: 343, endPoint y: 147, distance: 24.9
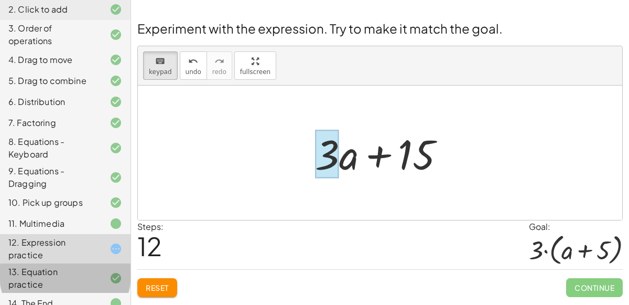
scroll to position [122, 0]
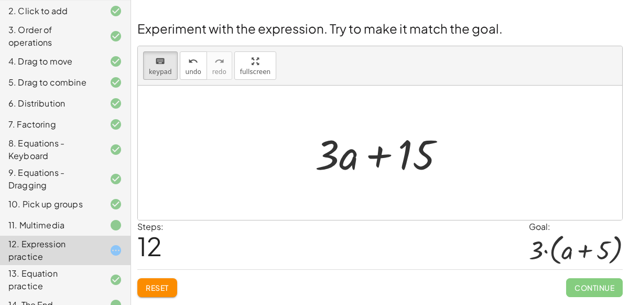
drag, startPoint x: 326, startPoint y: 141, endPoint x: 336, endPoint y: 107, distance: 35.4
click at [325, 144] on div at bounding box center [327, 154] width 24 height 49
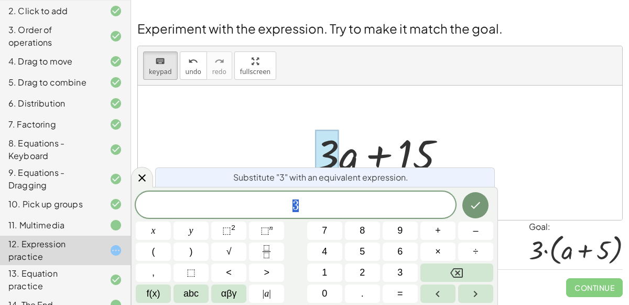
click at [466, 148] on div at bounding box center [380, 152] width 485 height 134
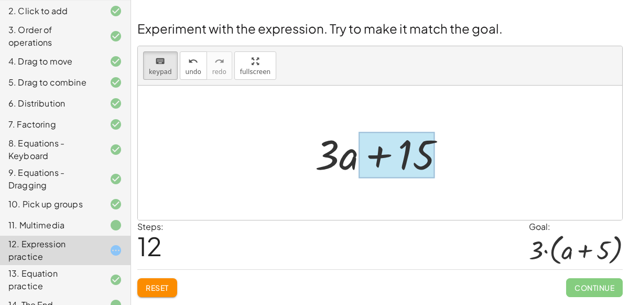
drag, startPoint x: 422, startPoint y: 147, endPoint x: 407, endPoint y: 173, distance: 29.9
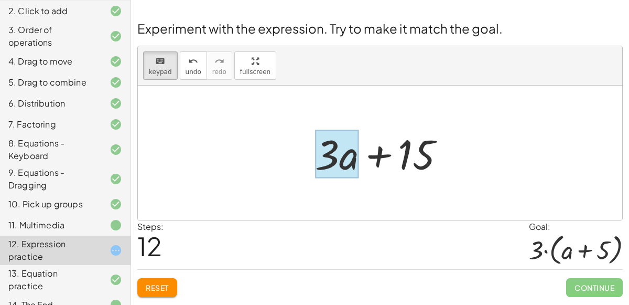
click at [349, 151] on div at bounding box center [337, 154] width 44 height 49
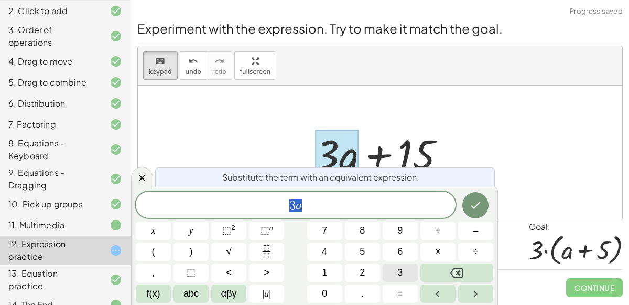
click at [393, 270] on button "3" at bounding box center [400, 272] width 35 height 18
click at [467, 206] on button "Done" at bounding box center [476, 205] width 26 height 26
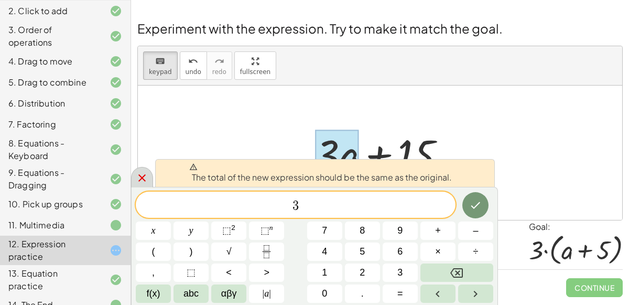
click at [142, 177] on icon at bounding box center [141, 177] width 7 height 7
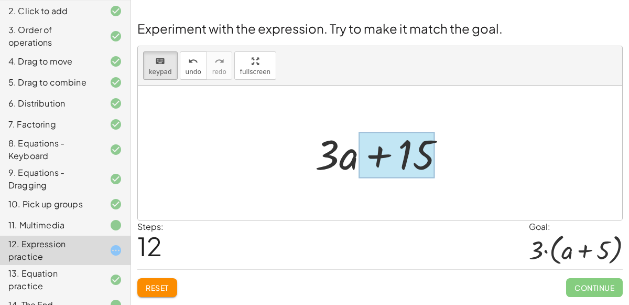
click at [414, 154] on div at bounding box center [397, 155] width 76 height 47
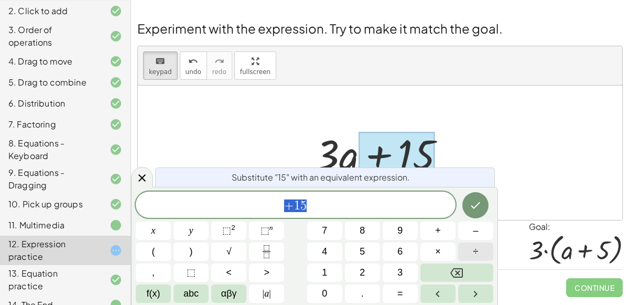
click at [464, 255] on button "÷" at bounding box center [475, 251] width 35 height 18
click at [400, 269] on span "3" at bounding box center [400, 272] width 5 height 14
click at [475, 203] on icon "Done" at bounding box center [475, 205] width 13 height 13
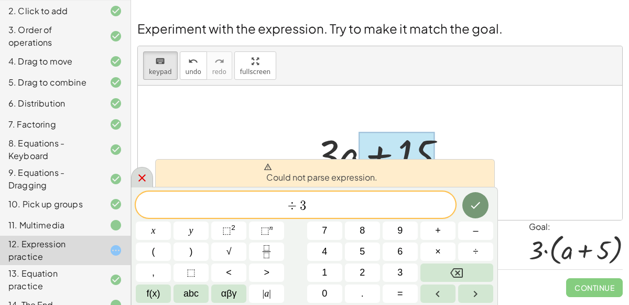
click at [134, 178] on div at bounding box center [142, 177] width 22 height 20
